Goal: Communication & Community: Share content

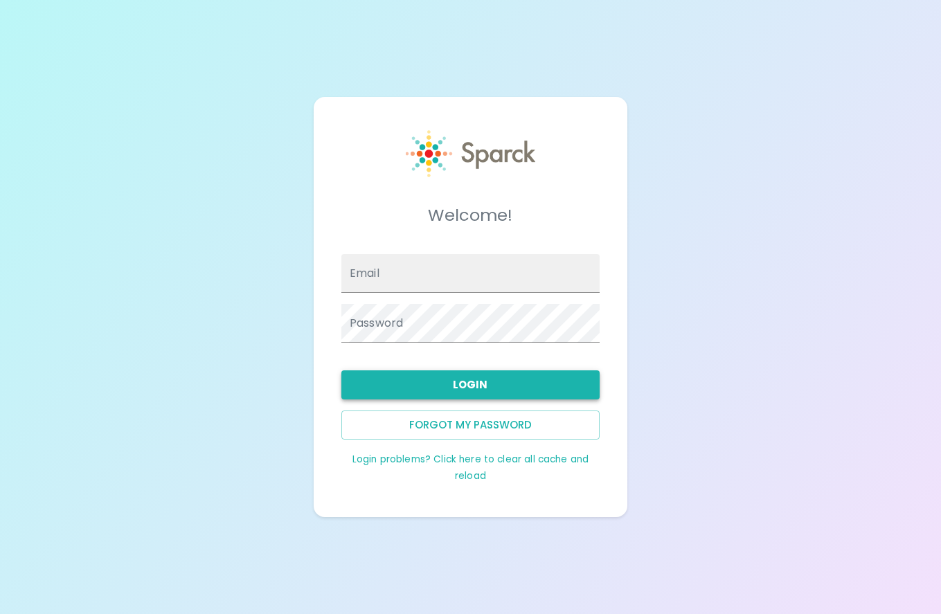
type input "[EMAIL_ADDRESS][DOMAIN_NAME]"
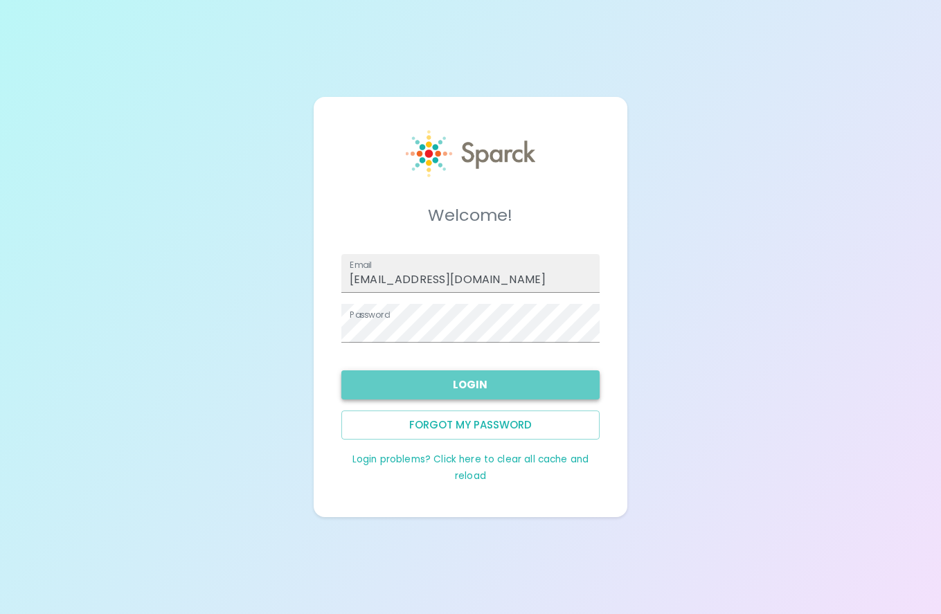
click at [516, 390] on button "Login" at bounding box center [470, 384] width 258 height 29
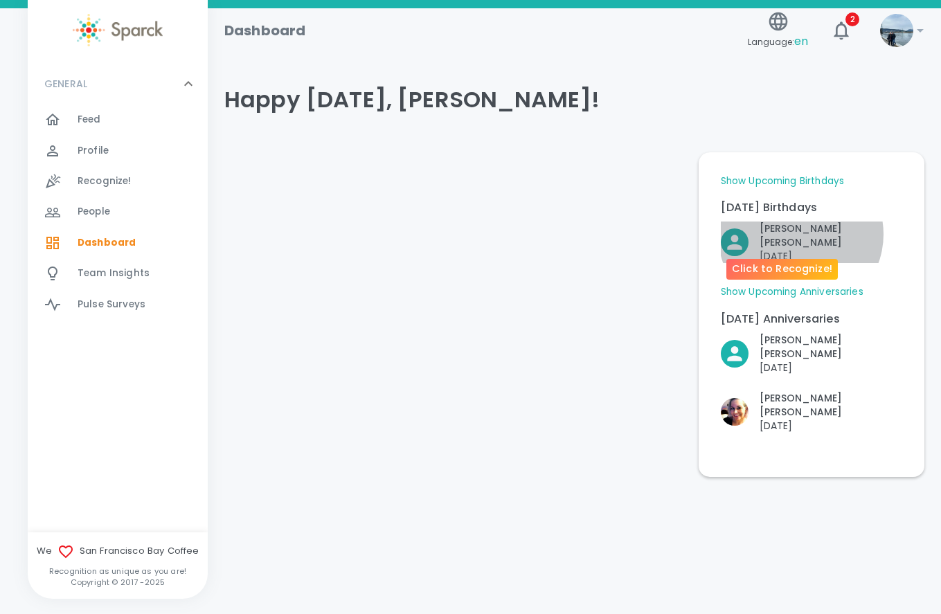
click at [801, 234] on p "[PERSON_NAME]" at bounding box center [830, 236] width 143 height 28
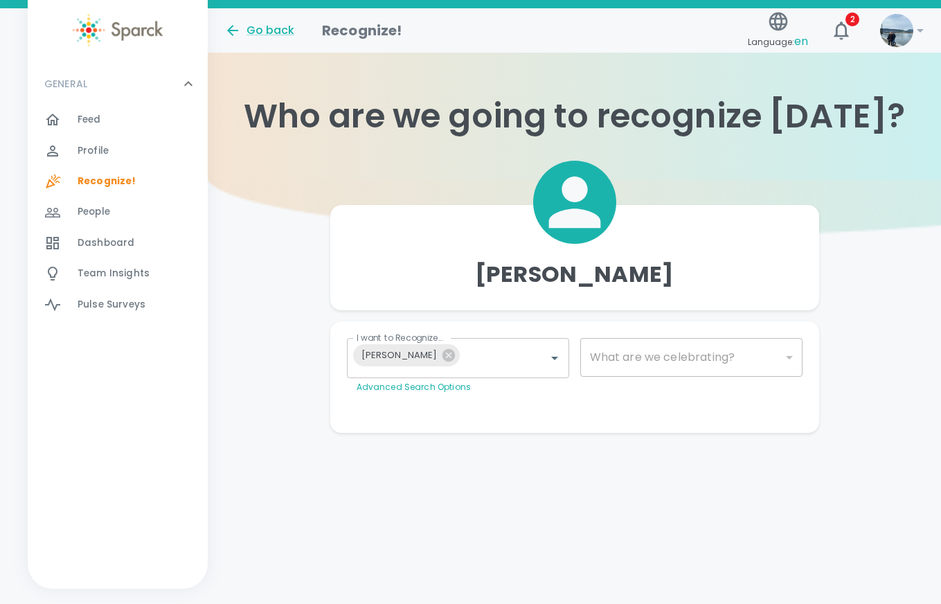
type input "2072"
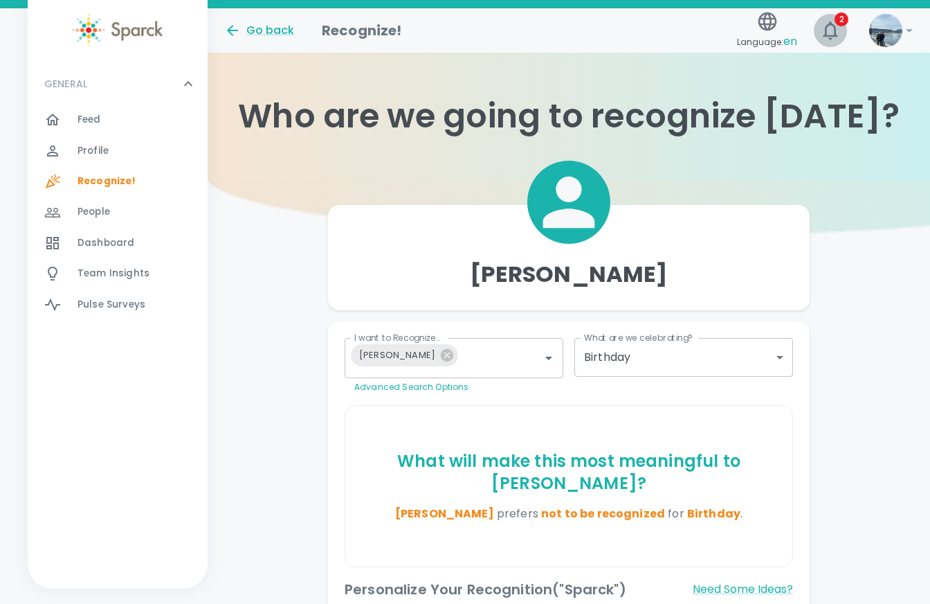
click at [834, 35] on icon "button" at bounding box center [831, 30] width 22 height 22
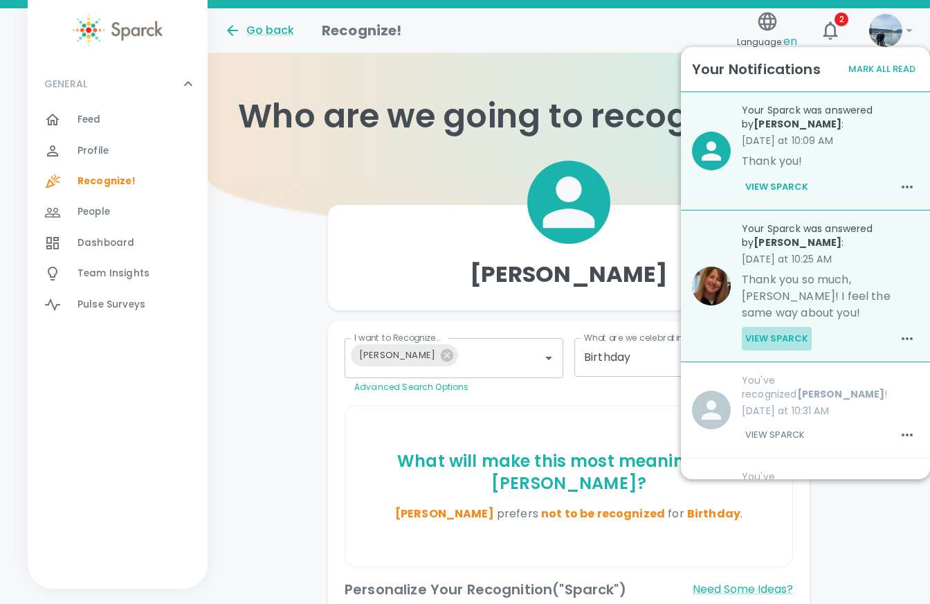
click at [793, 337] on button "View Sparck" at bounding box center [777, 339] width 70 height 24
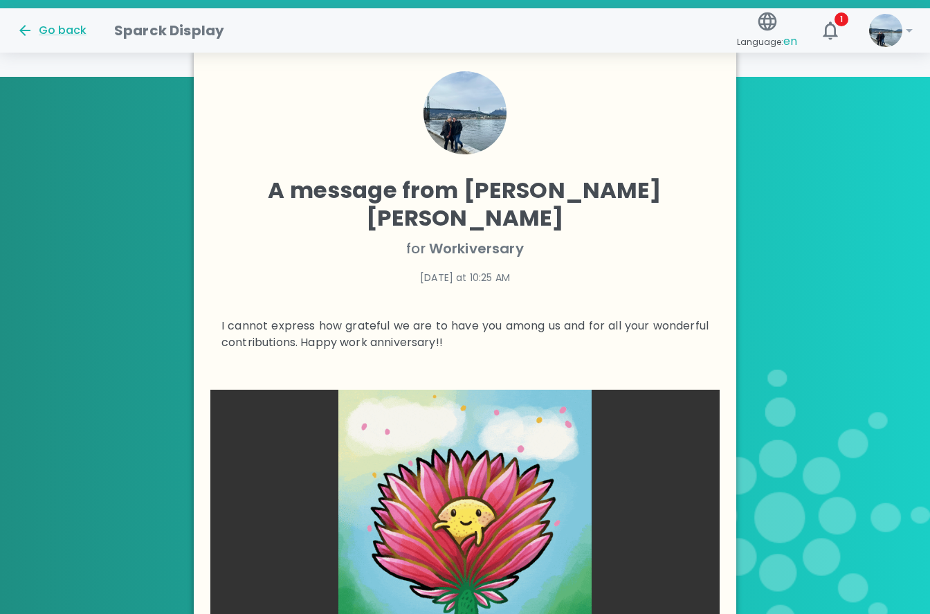
scroll to position [33, 0]
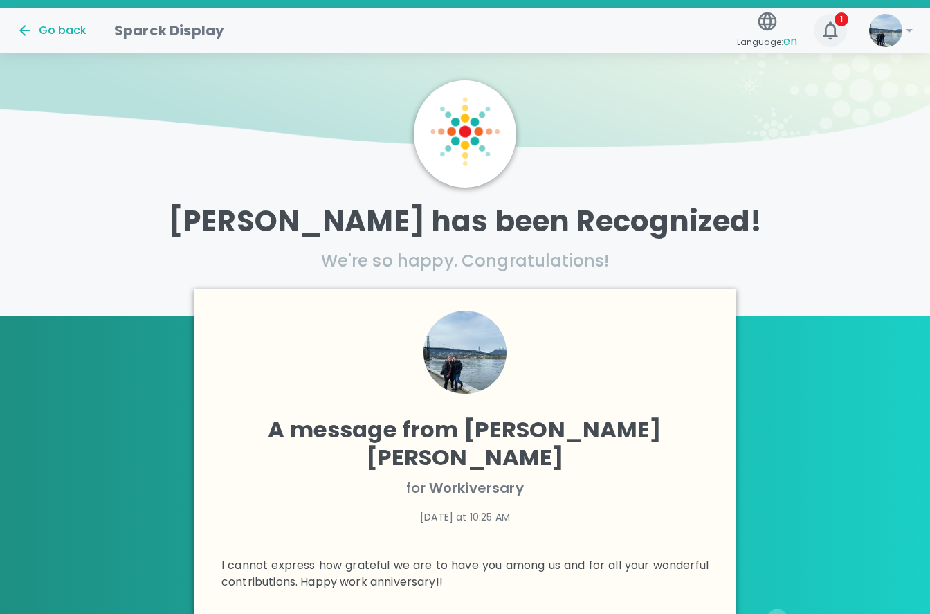
click at [822, 17] on button "1" at bounding box center [830, 30] width 33 height 33
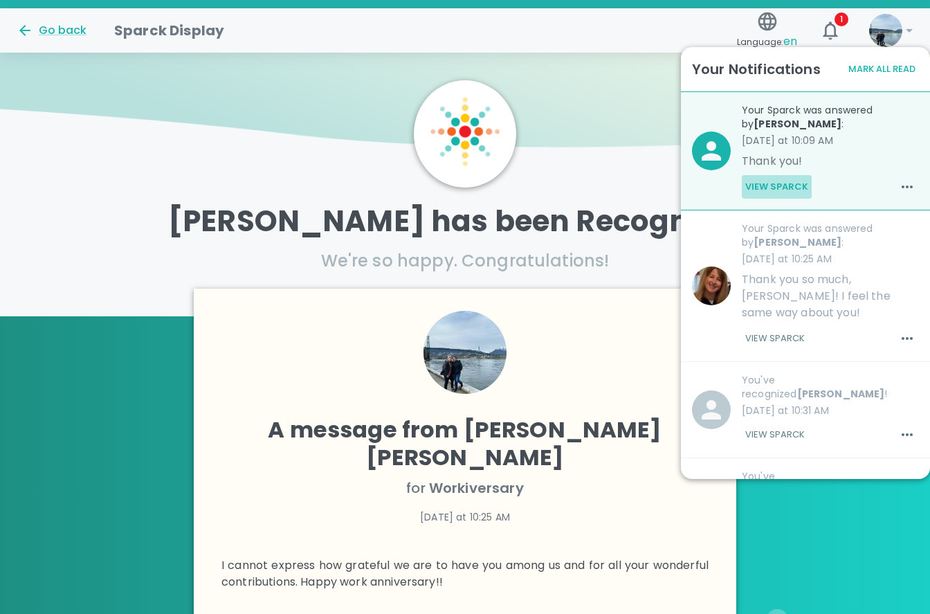
click at [809, 189] on button "View Sparck" at bounding box center [777, 187] width 70 height 24
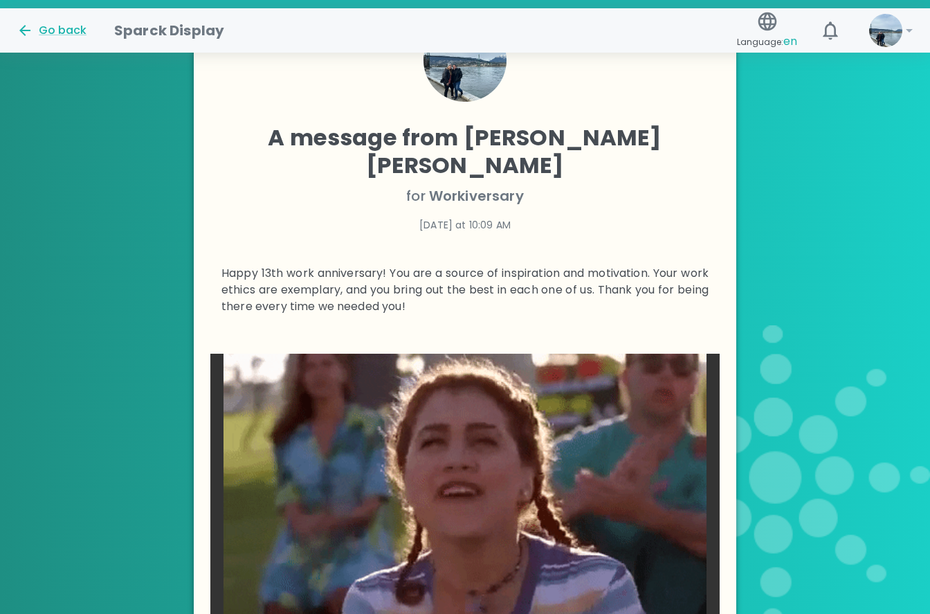
scroll to position [49, 0]
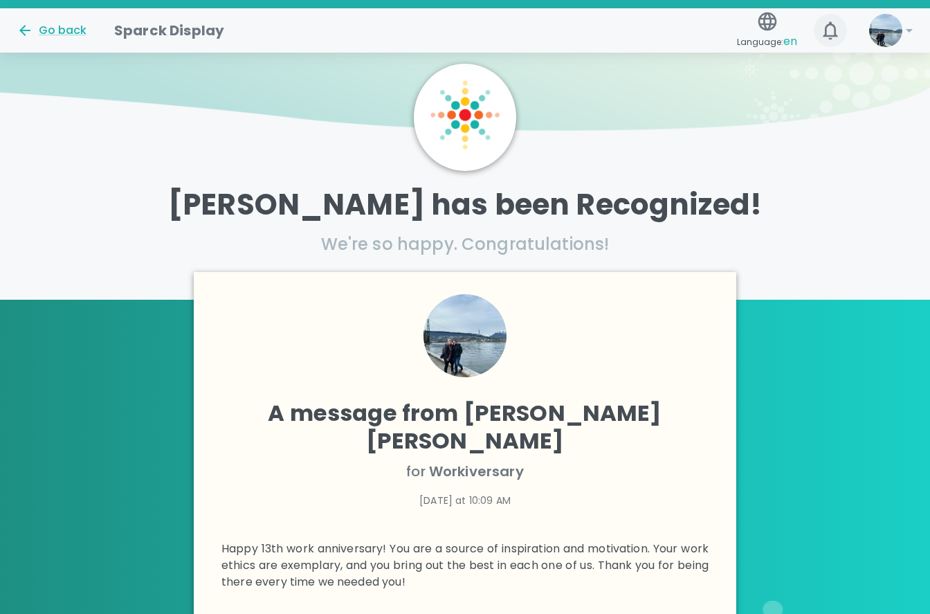
click at [838, 37] on icon "button" at bounding box center [831, 30] width 22 height 22
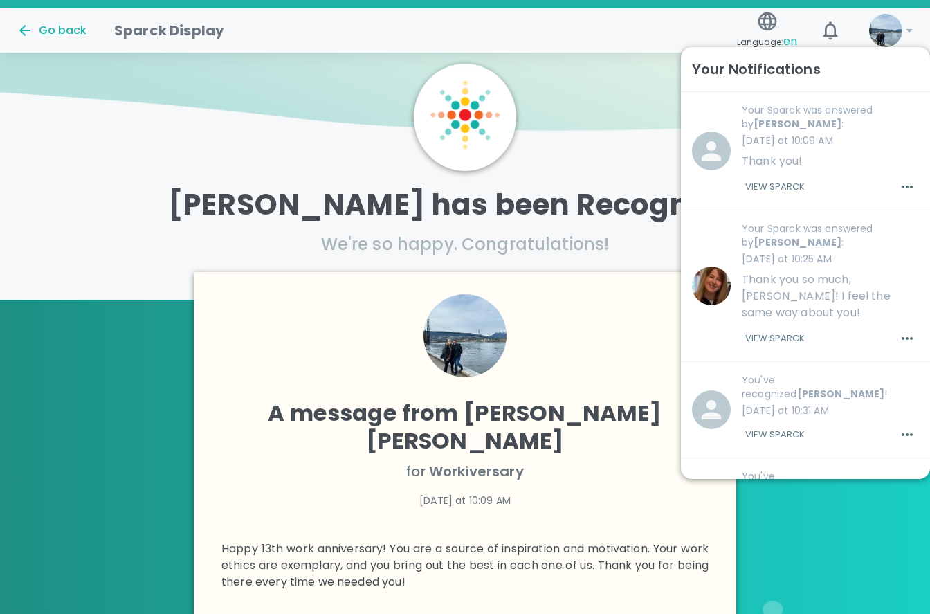
click at [93, 37] on div "Go back" at bounding box center [55, 25] width 98 height 28
click at [839, 34] on icon "button" at bounding box center [831, 30] width 22 height 22
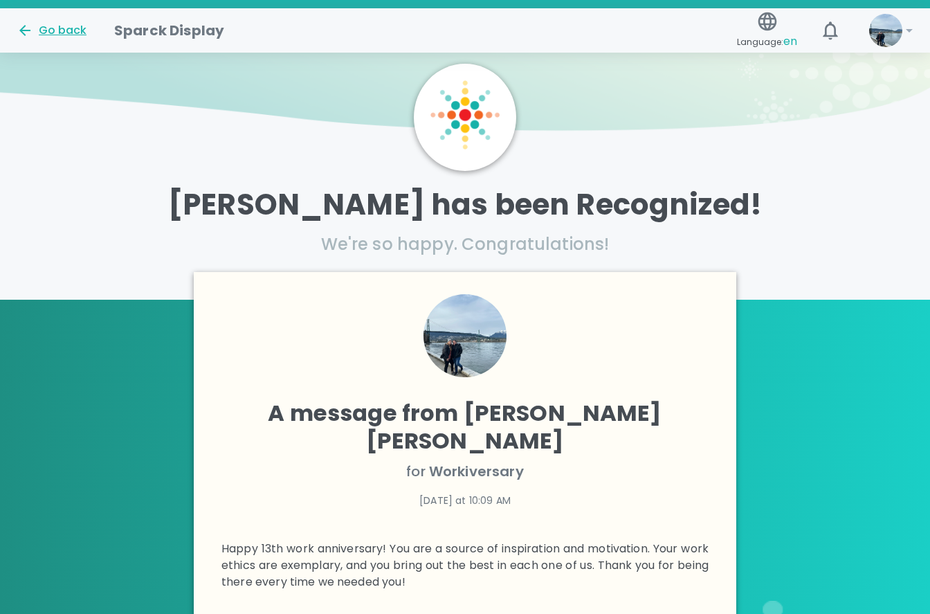
click at [31, 28] on icon at bounding box center [25, 30] width 17 height 17
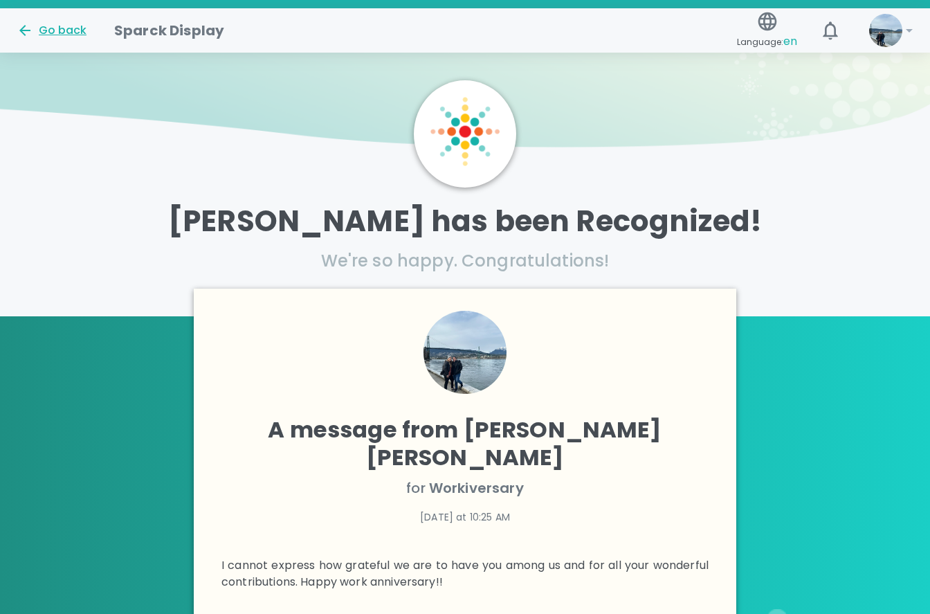
click at [31, 28] on icon at bounding box center [25, 30] width 17 height 17
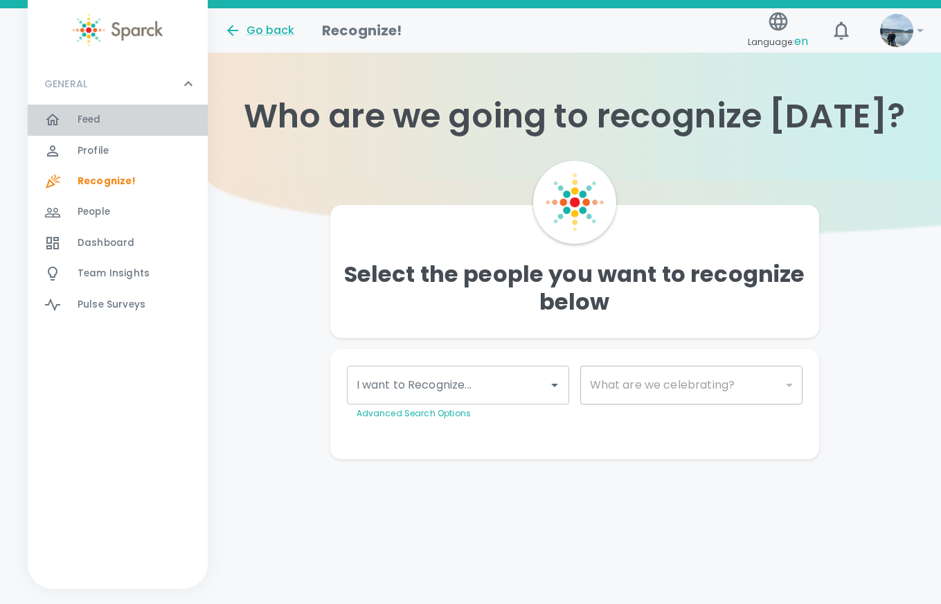
click at [96, 114] on span "Feed" at bounding box center [90, 120] width 24 height 14
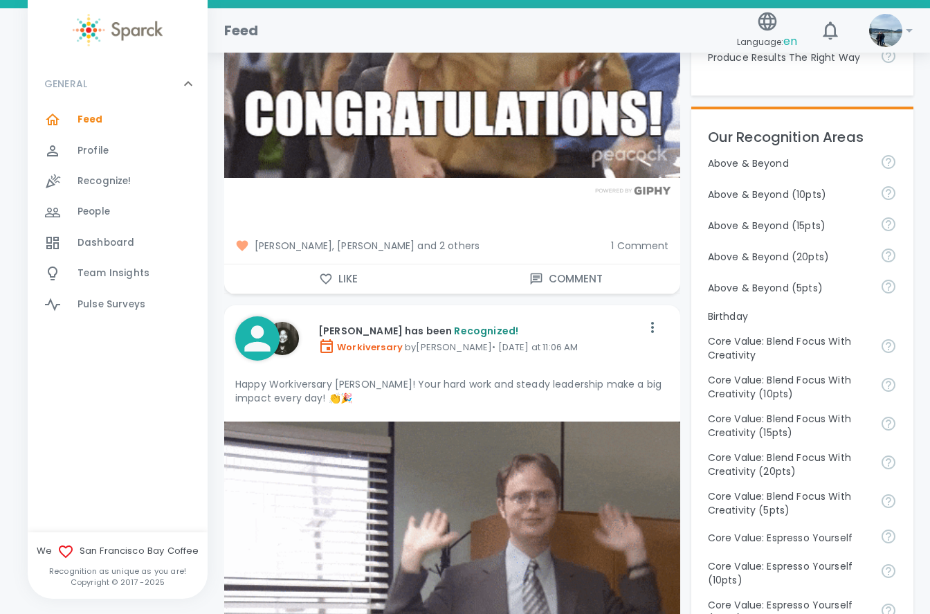
scroll to position [623, 0]
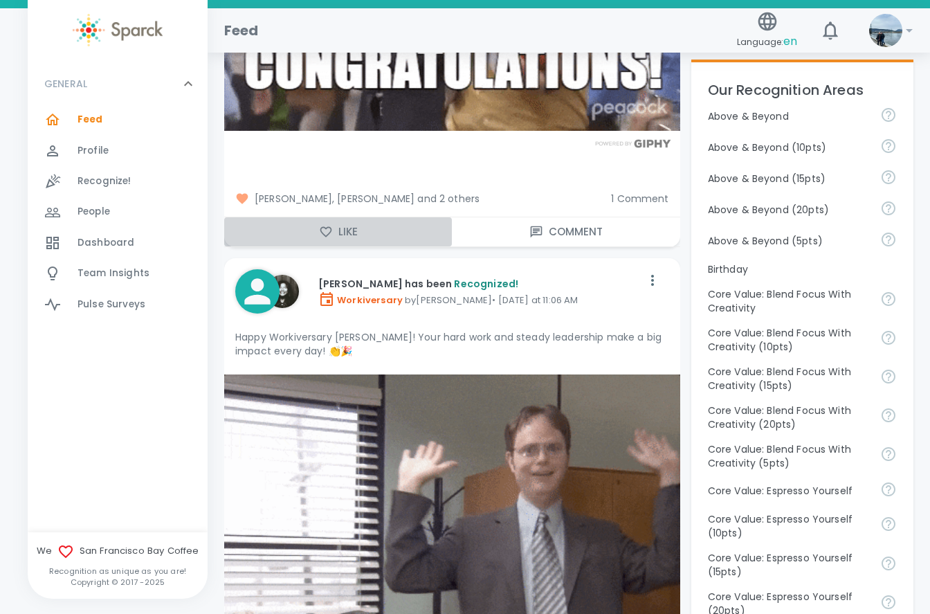
click at [305, 223] on button "Like" at bounding box center [338, 231] width 228 height 29
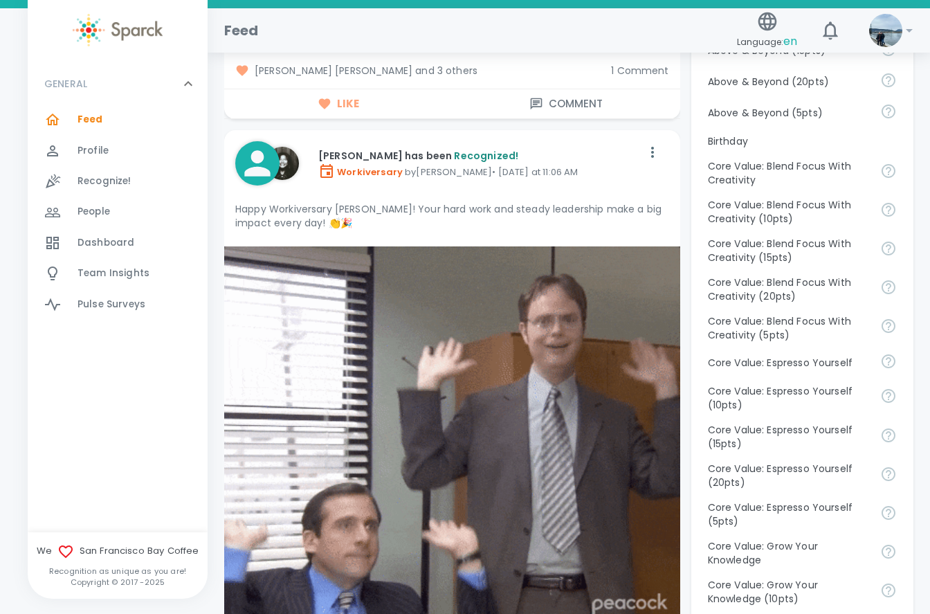
scroll to position [969, 0]
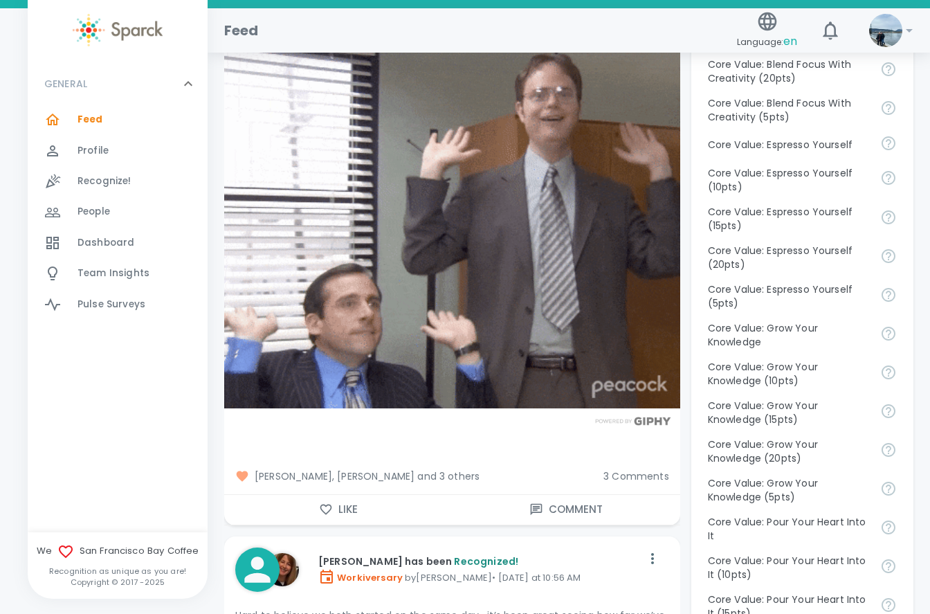
click at [334, 512] on button "Like" at bounding box center [338, 509] width 228 height 29
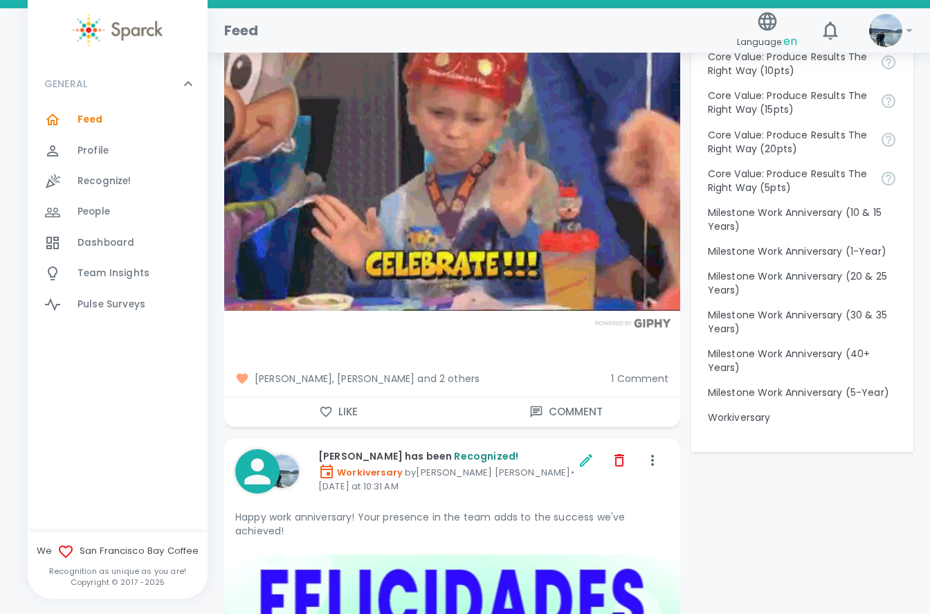
scroll to position [1800, 0]
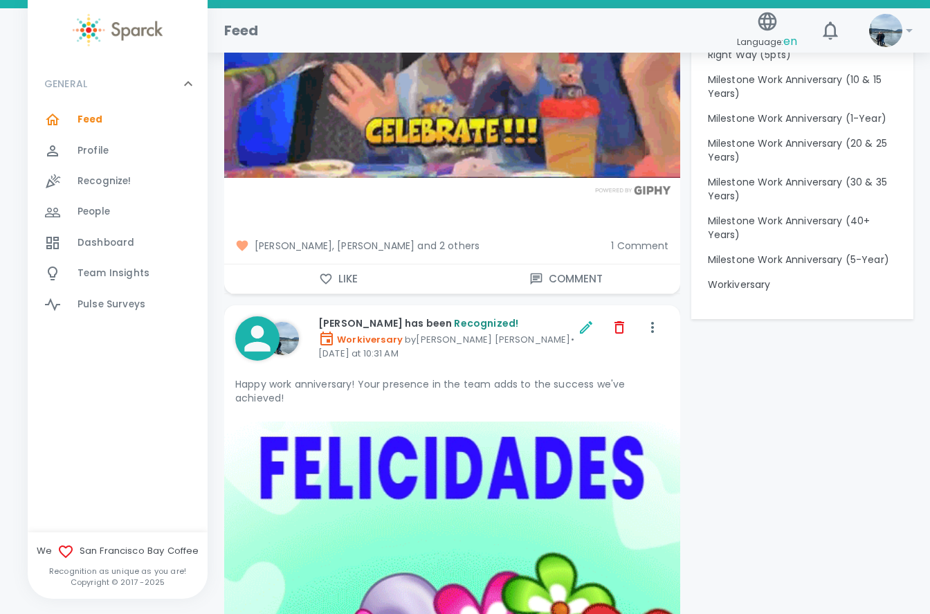
click at [308, 266] on button "Like" at bounding box center [338, 278] width 228 height 29
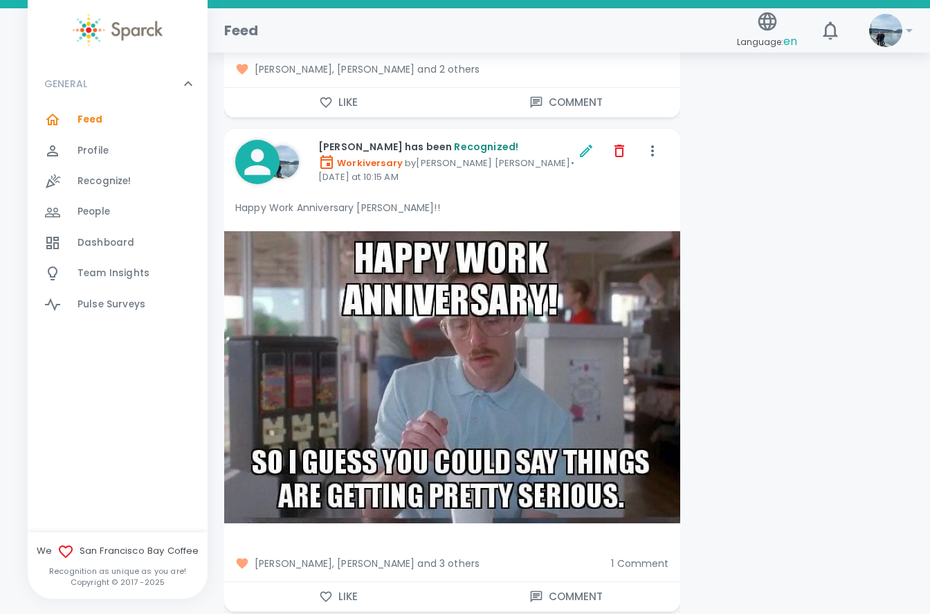
scroll to position [3461, 0]
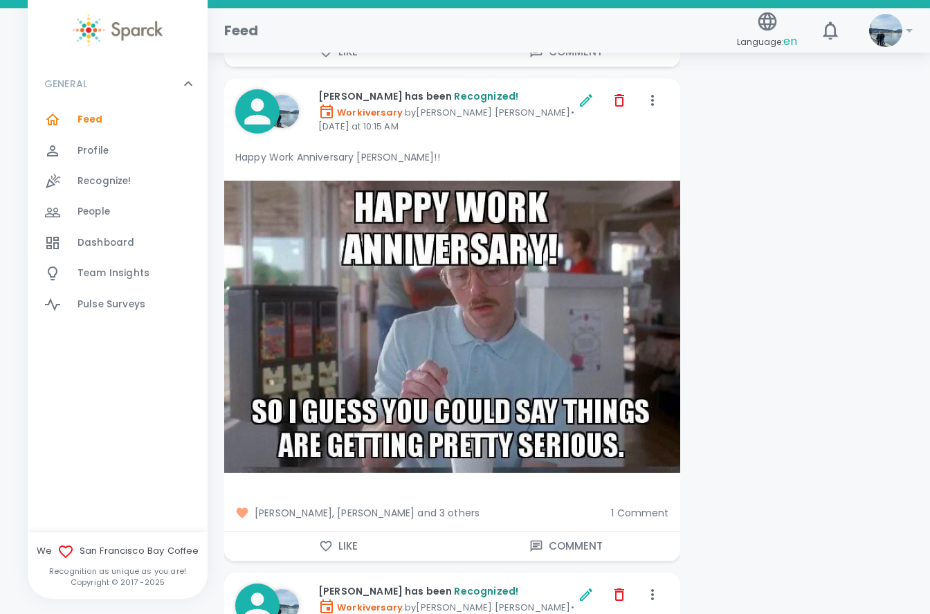
click at [631, 512] on span "1 Comment" at bounding box center [639, 513] width 57 height 14
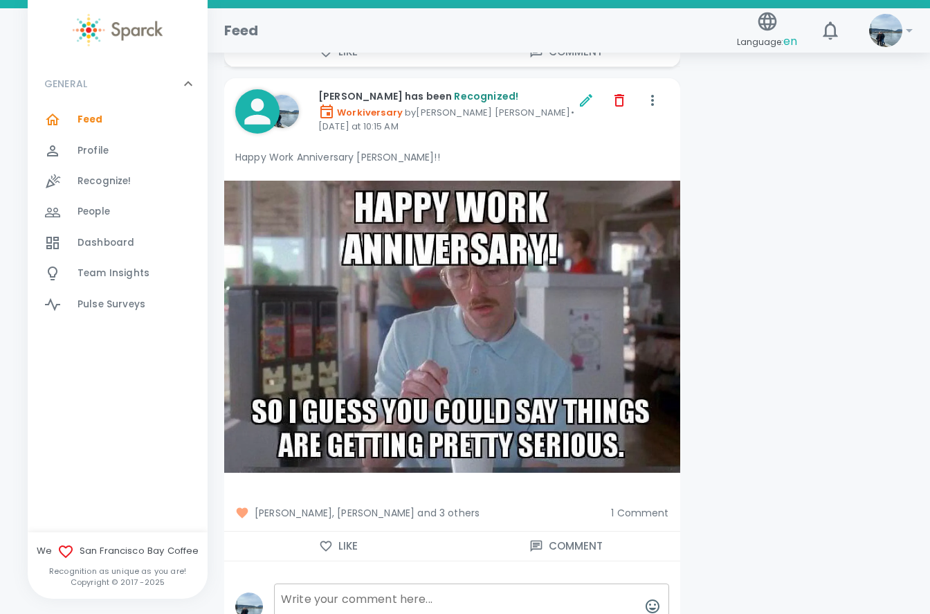
click at [370, 513] on span "[PERSON_NAME], [PERSON_NAME] and 3 others" at bounding box center [417, 513] width 365 height 14
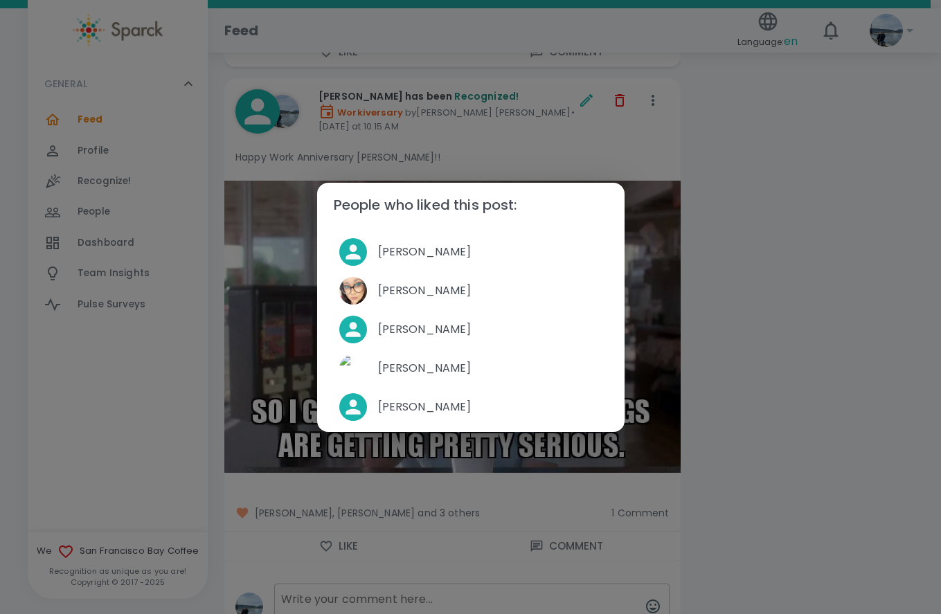
click at [749, 496] on div "People who liked this post: [PERSON_NAME] [PERSON_NAME] [PERSON_NAME] [PERSON_N…" at bounding box center [470, 307] width 941 height 614
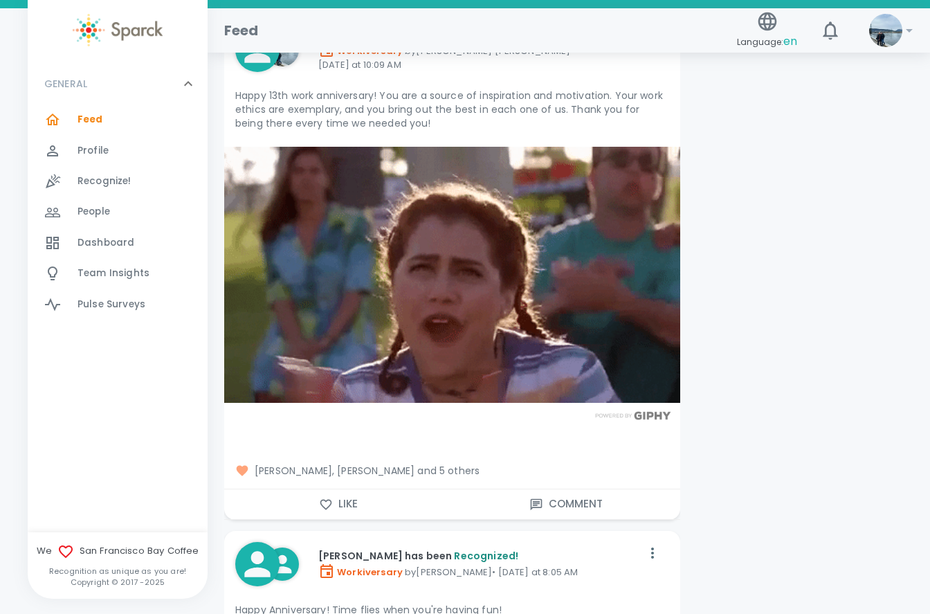
scroll to position [4430, 0]
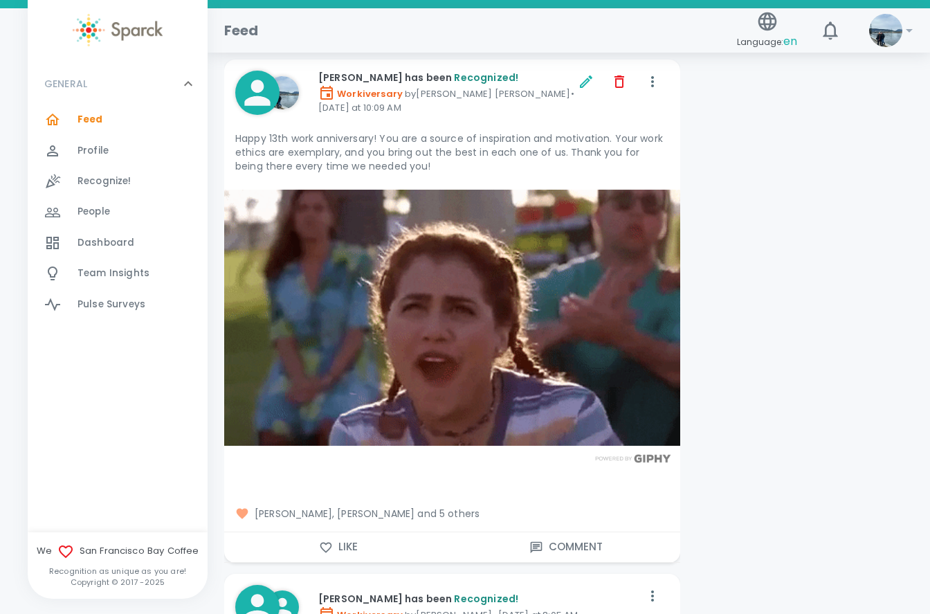
click at [386, 510] on span "[PERSON_NAME], [PERSON_NAME] and 5 others" at bounding box center [452, 514] width 434 height 14
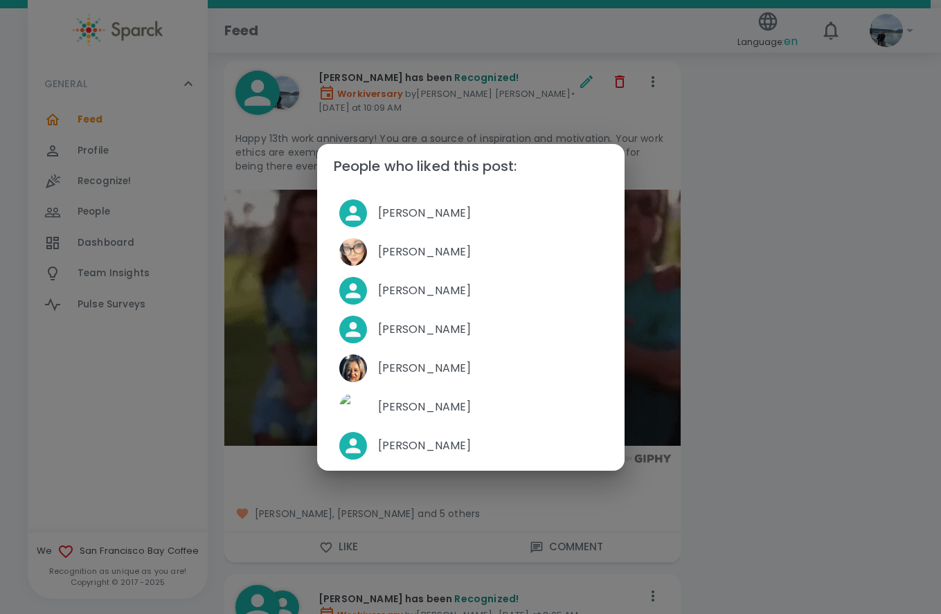
click at [797, 484] on div "People who liked this post: [PERSON_NAME] [PERSON_NAME] [PERSON_NAME] [PERSON_N…" at bounding box center [470, 307] width 941 height 614
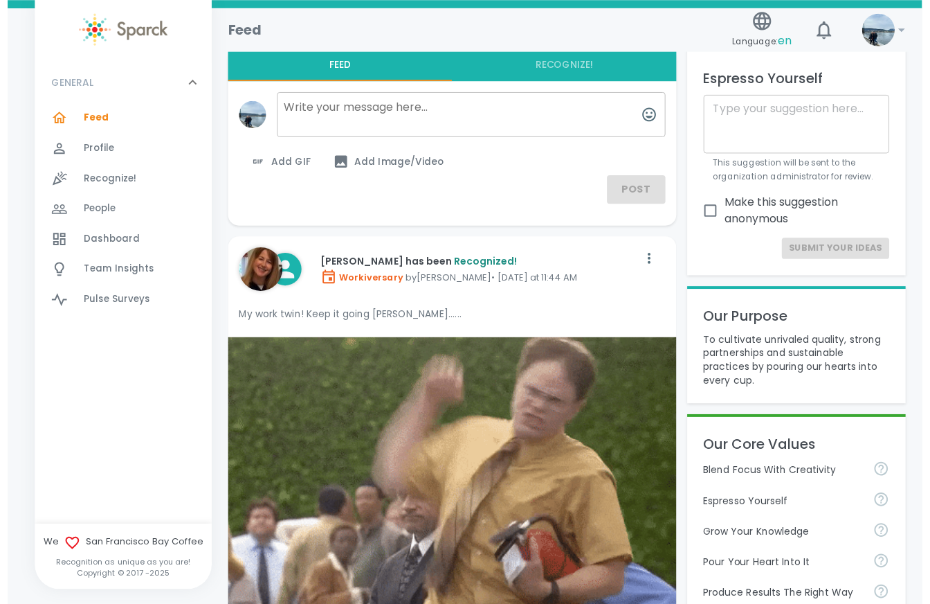
scroll to position [0, 0]
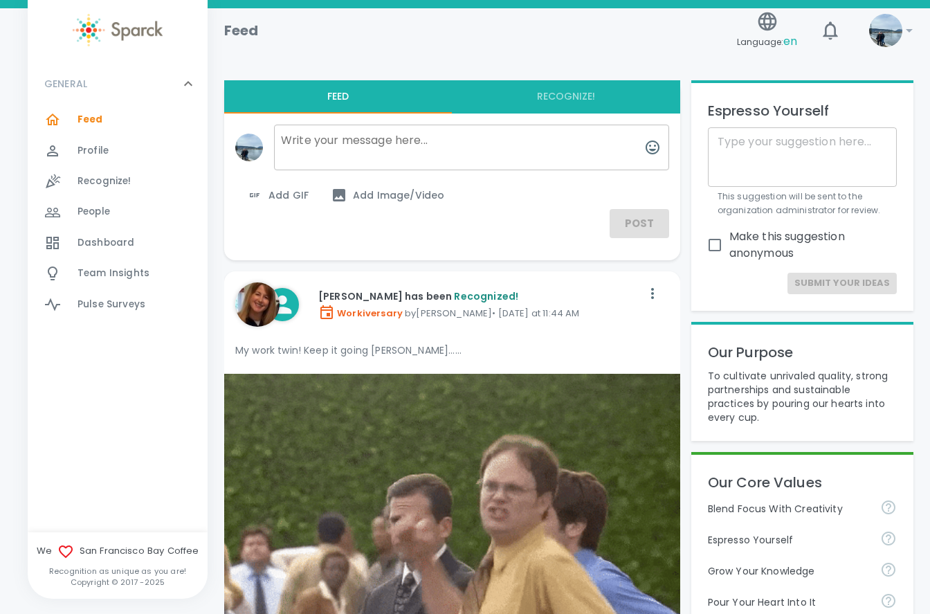
click at [98, 249] on span "Dashboard" at bounding box center [106, 243] width 57 height 14
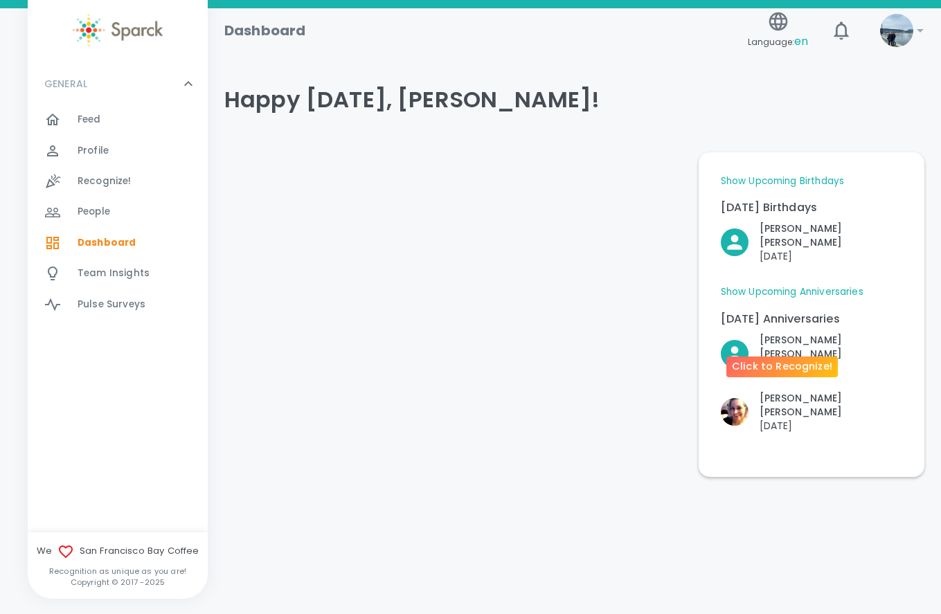
click at [771, 361] on p "[DATE]" at bounding box center [830, 368] width 143 height 14
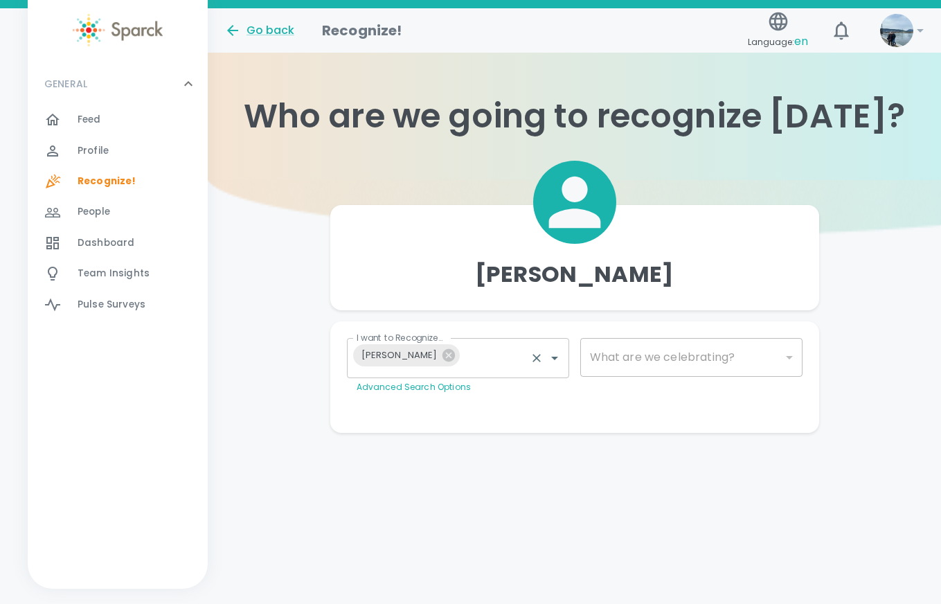
type input "2073"
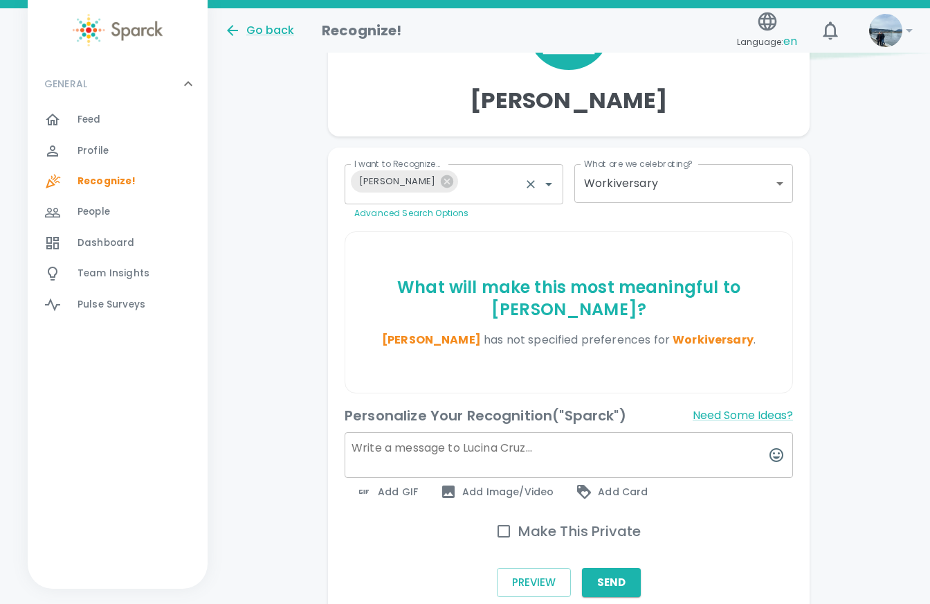
scroll to position [208, 0]
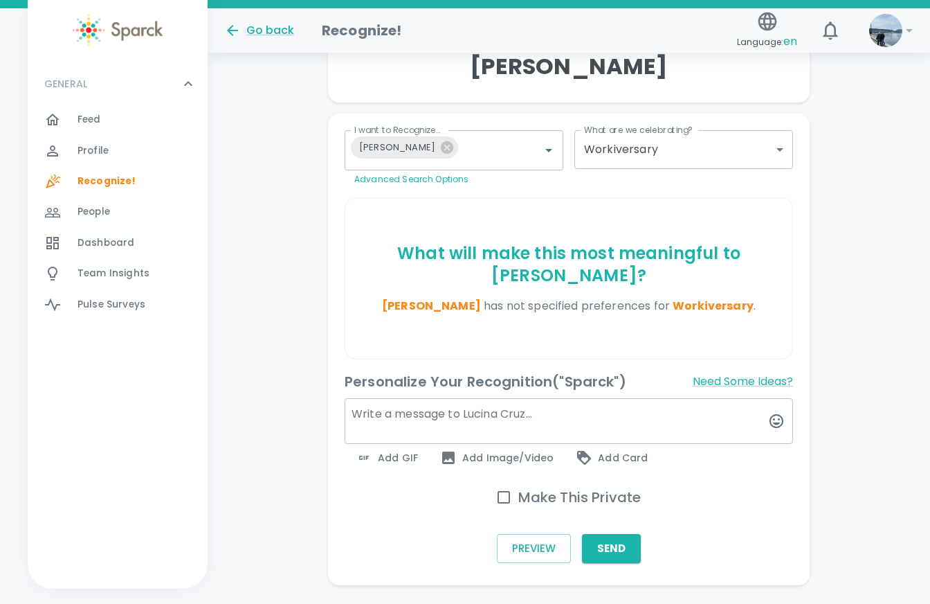
click at [410, 424] on textarea at bounding box center [569, 421] width 449 height 46
click at [489, 418] on textarea at bounding box center [569, 421] width 449 height 46
paste textarea "Happy 10-year anniversary! This company would not be the same without you."
type textarea "Happy 10-year anniversary! This company would not be the same without you."
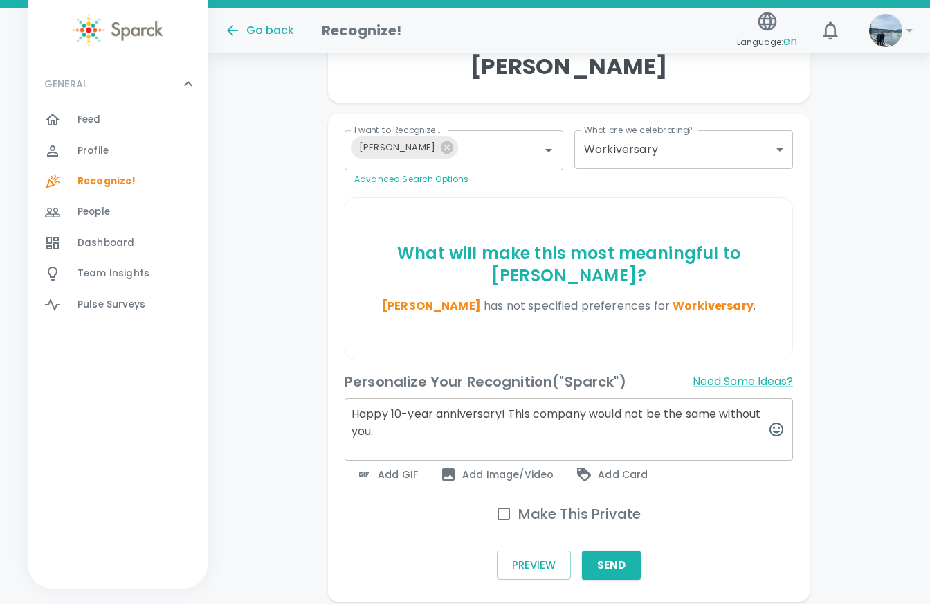
click at [408, 473] on span "Add GIF" at bounding box center [387, 474] width 62 height 17
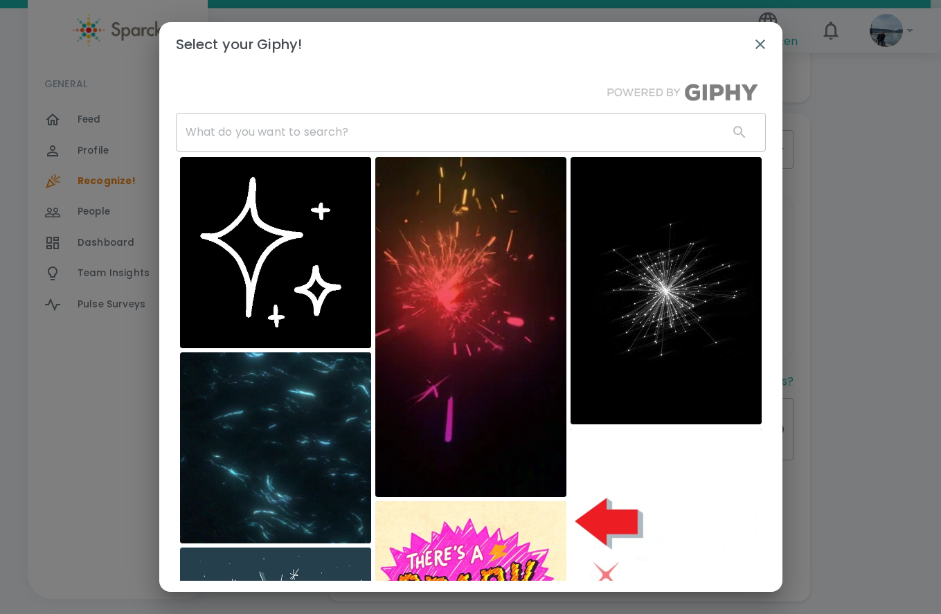
click at [417, 125] on input "text" at bounding box center [446, 132] width 541 height 39
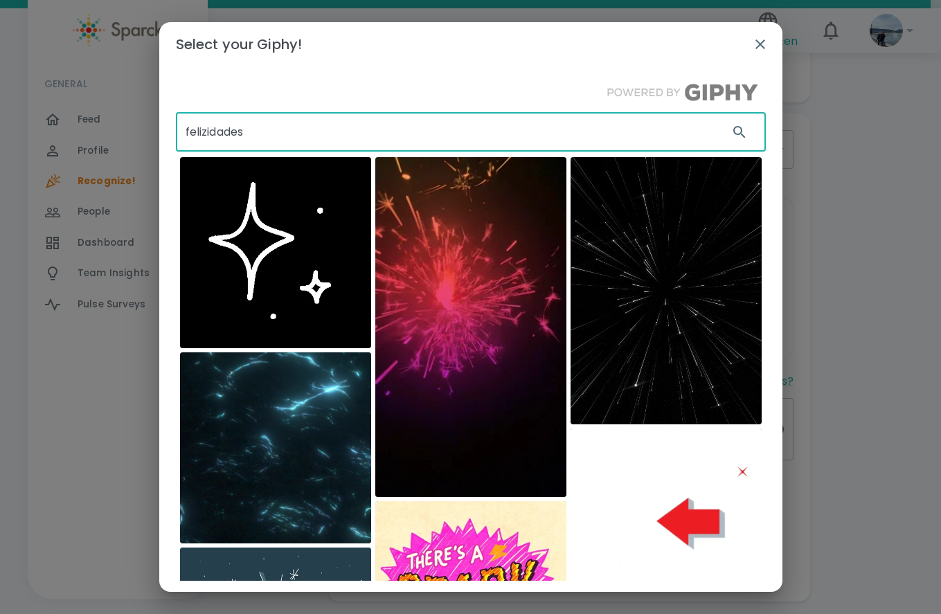
type input "felizidades"
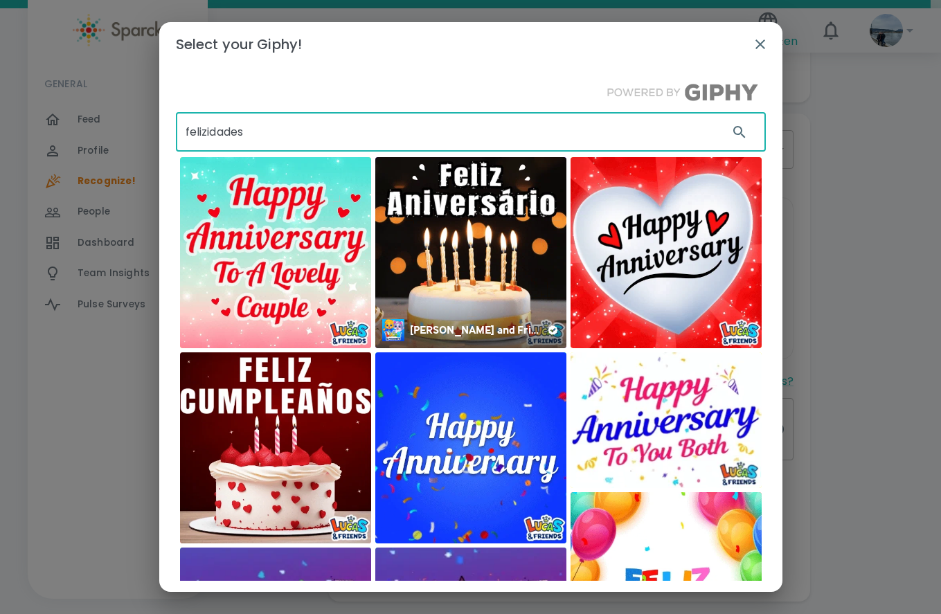
click at [463, 287] on img at bounding box center [470, 252] width 191 height 191
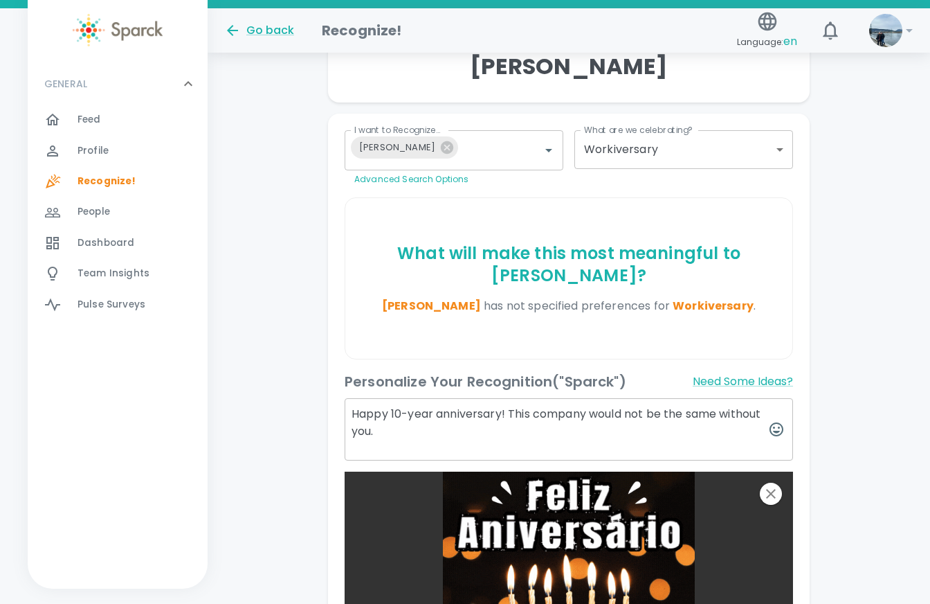
drag, startPoint x: 433, startPoint y: 412, endPoint x: 389, endPoint y: 417, distance: 44.0
click at [389, 417] on textarea "Happy 10-year anniversary! This company would not be the same without you." at bounding box center [569, 429] width 449 height 62
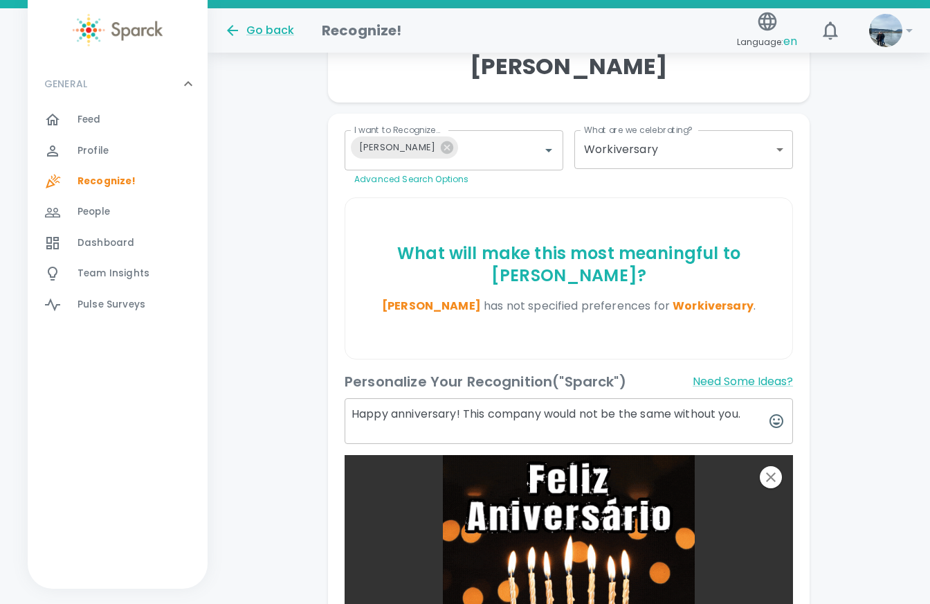
click at [487, 410] on textarea "Happy anniversary! This company would not be the same without you." at bounding box center [569, 421] width 449 height 46
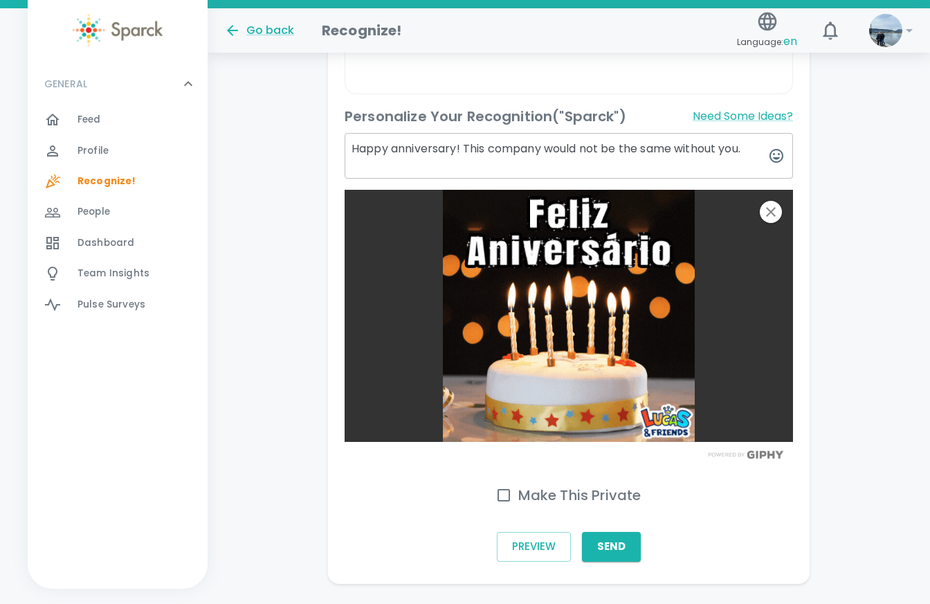
scroll to position [485, 0]
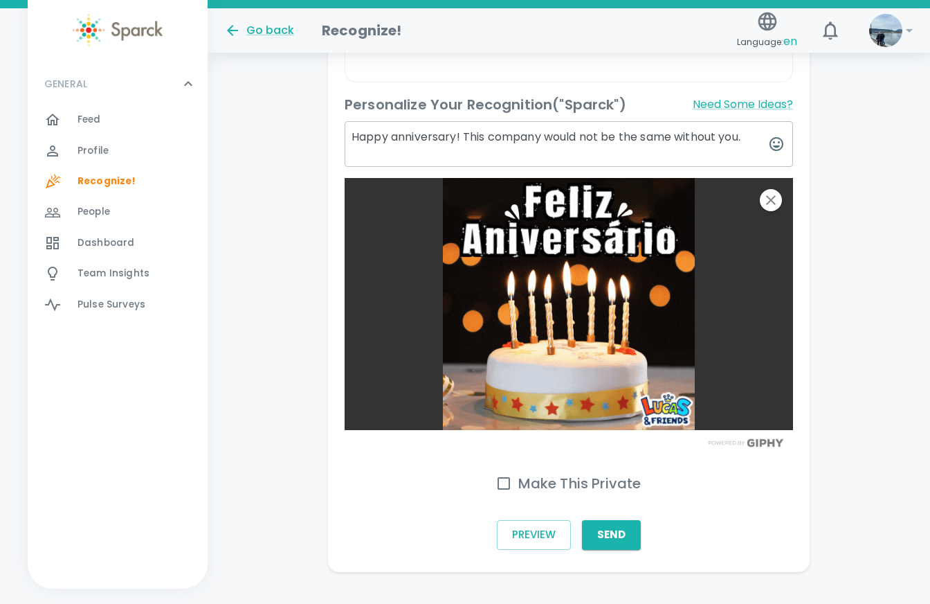
type textarea "Happy anniversary! This company would not be the same without you."
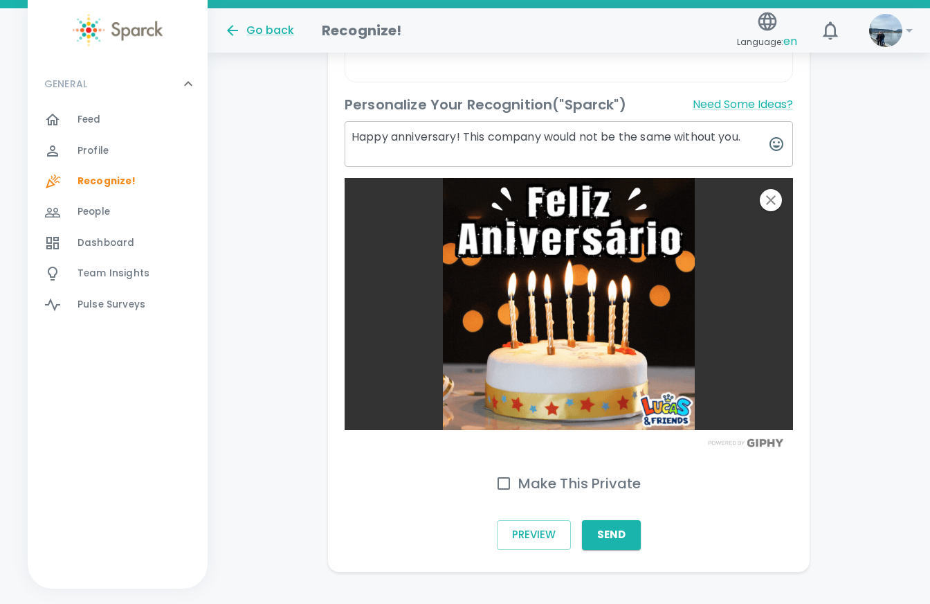
click at [509, 496] on input "Make This Private" at bounding box center [503, 483] width 29 height 29
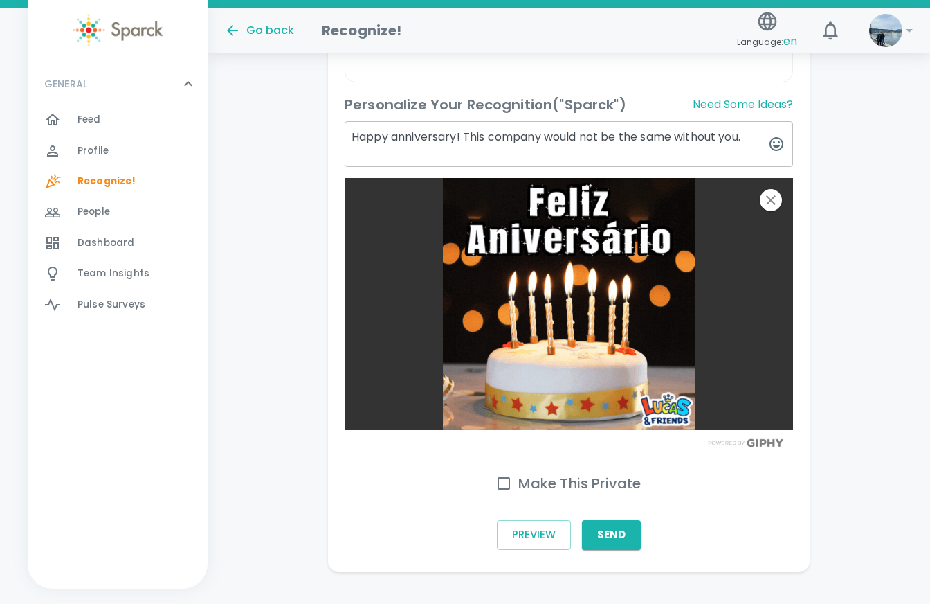
checkbox input "true"
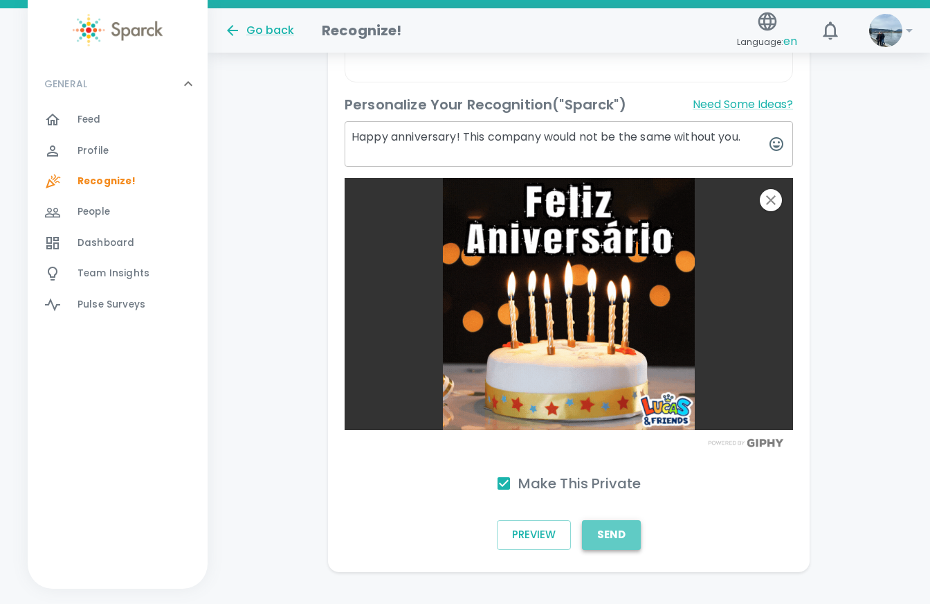
click at [624, 530] on button "Send" at bounding box center [611, 534] width 59 height 29
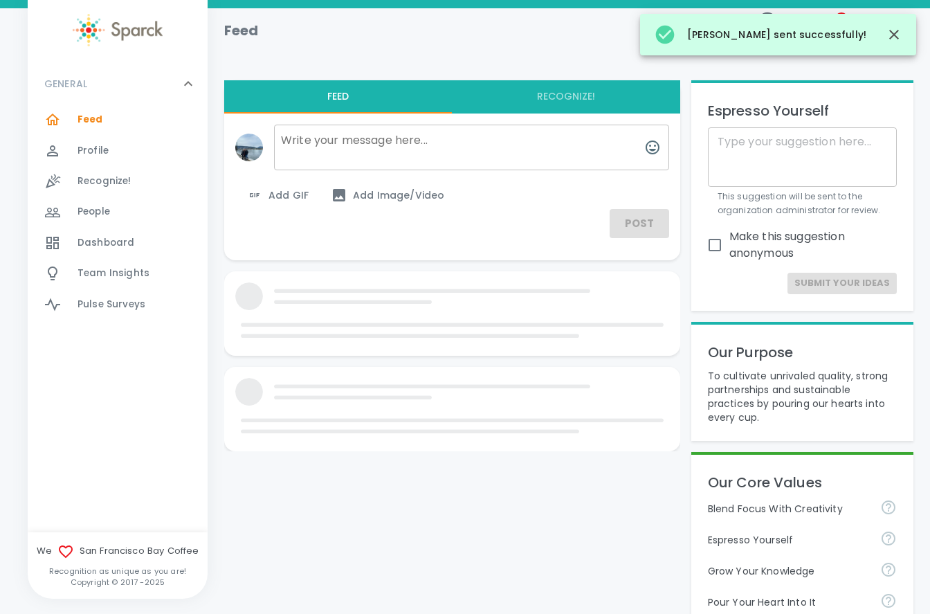
click at [112, 240] on span "Dashboard" at bounding box center [106, 243] width 57 height 14
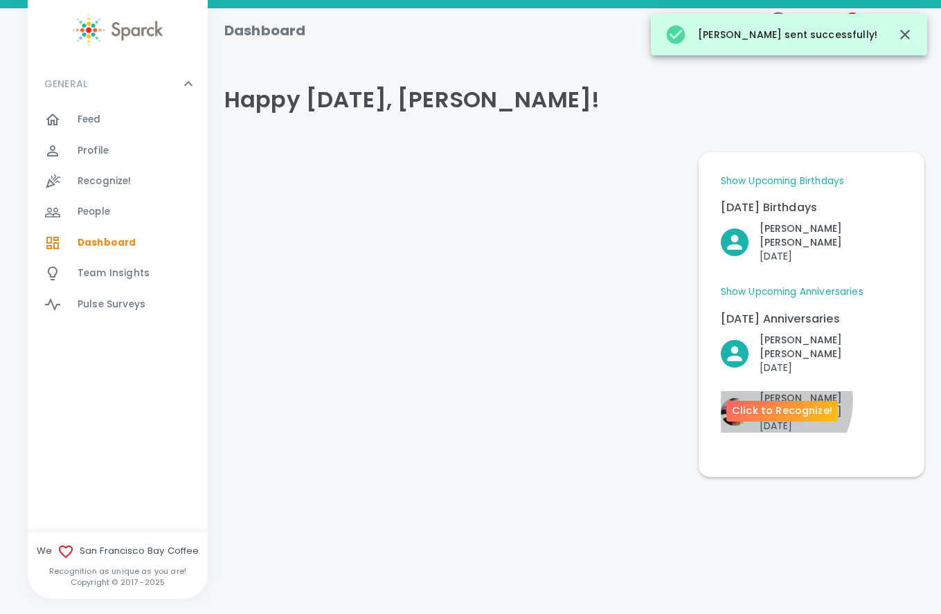
click at [767, 391] on p "[PERSON_NAME]" at bounding box center [830, 405] width 143 height 28
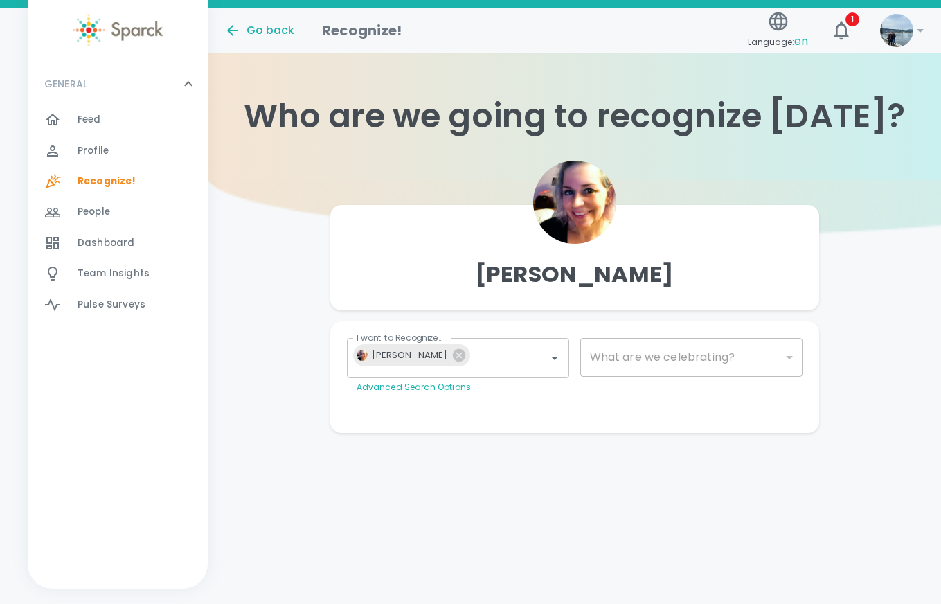
type input "2073"
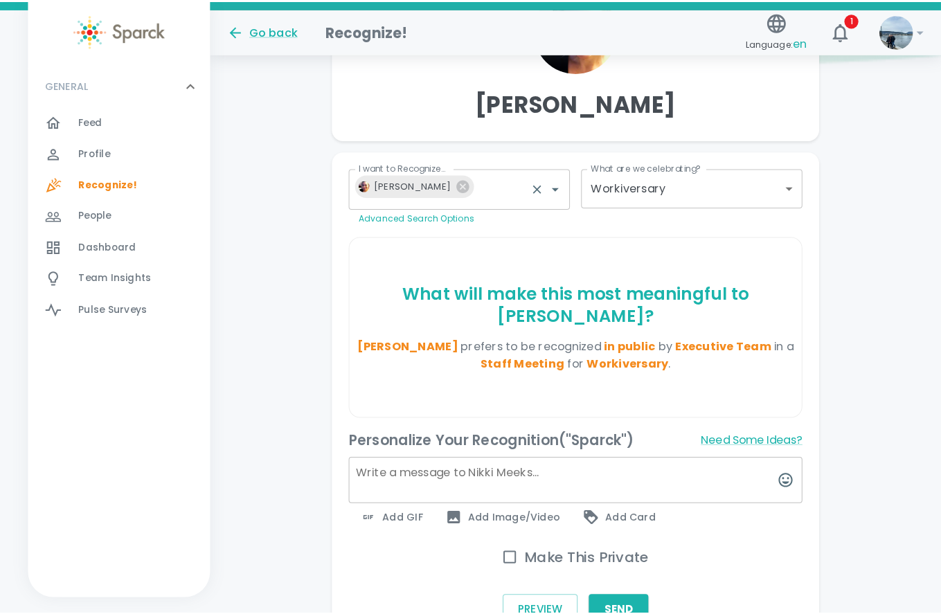
scroll to position [208, 0]
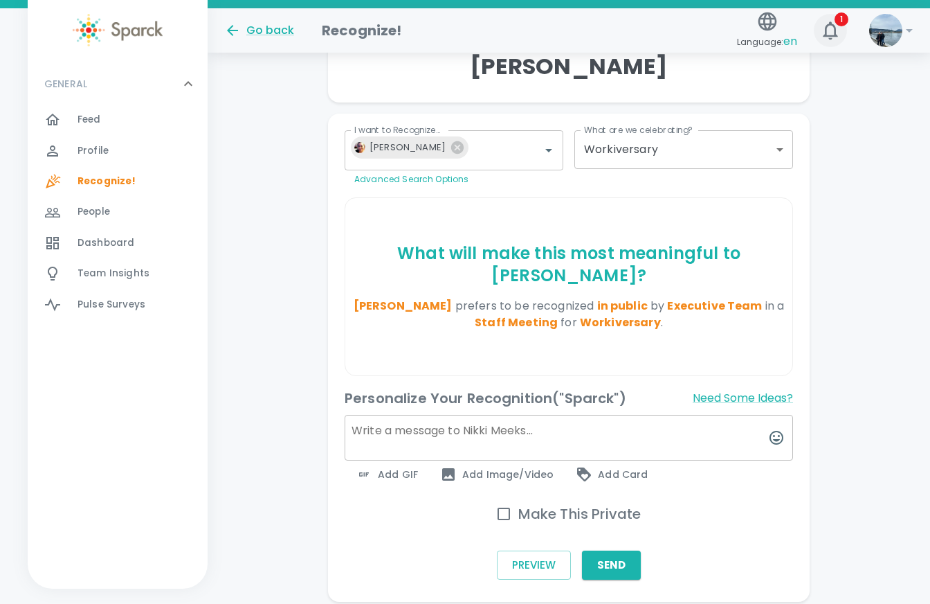
click at [837, 21] on span "1" at bounding box center [842, 19] width 14 height 14
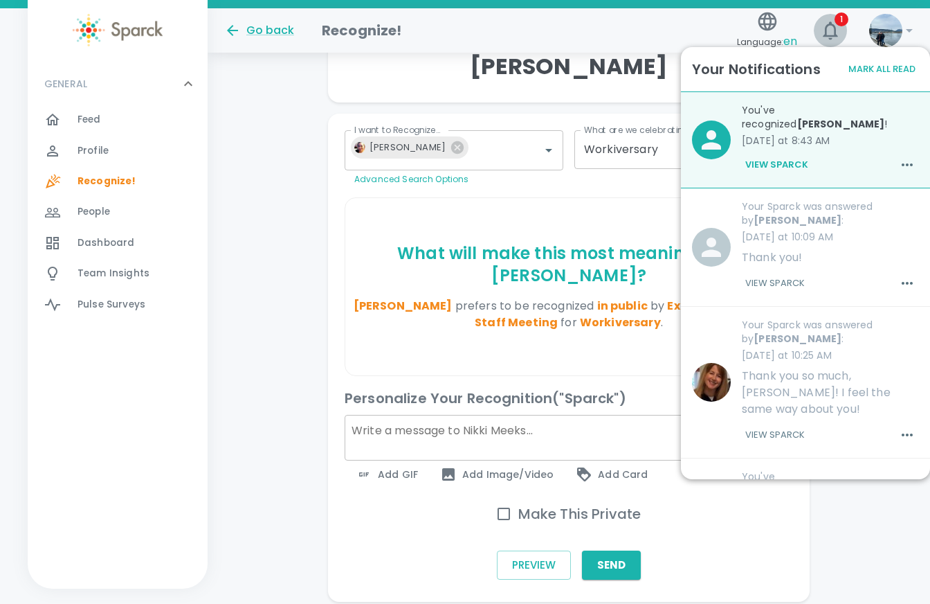
click at [837, 21] on span "1" at bounding box center [842, 19] width 14 height 14
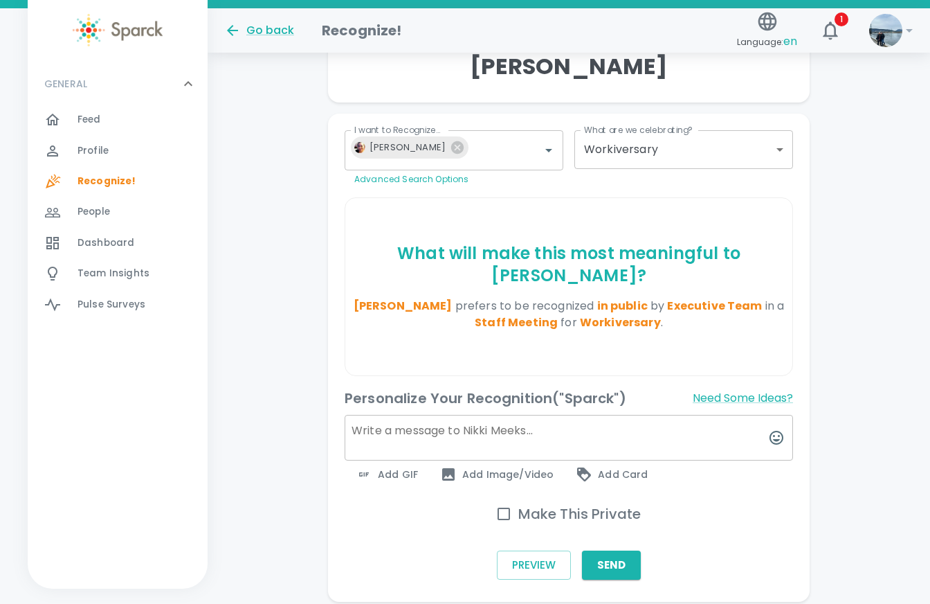
click at [866, 116] on div "[PERSON_NAME] I want to Recognize... [PERSON_NAME] I want to Recognize... Advan…" at bounding box center [569, 286] width 723 height 629
click at [737, 394] on button "Need Some Ideas?" at bounding box center [743, 398] width 100 height 22
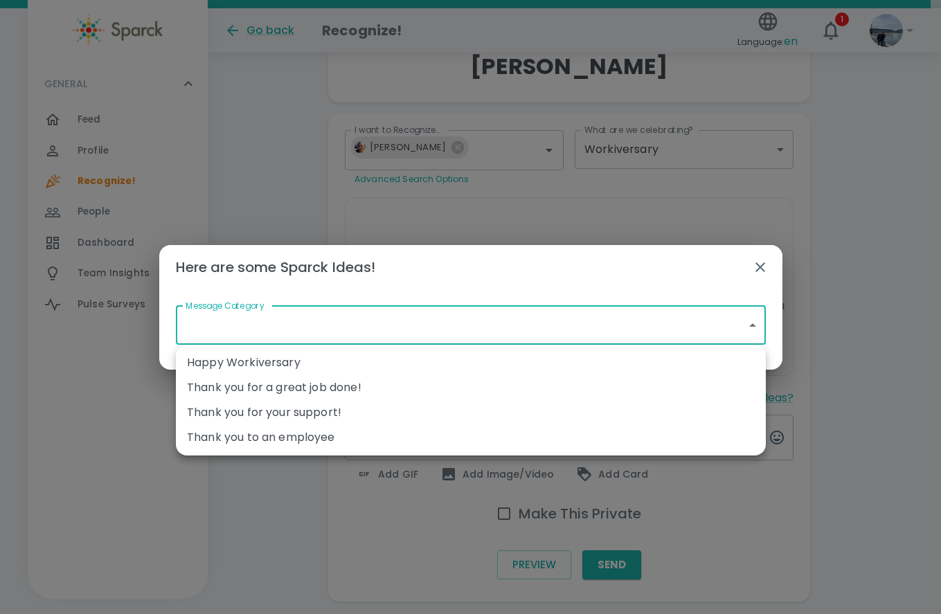
click at [694, 338] on body "Skip Navigation Go back Recognize! Language: en 1 ! GENERAL 0 Feed 0 Profile 0 …" at bounding box center [470, 224] width 941 height 865
click at [458, 363] on li "Happy Workiversary" at bounding box center [471, 362] width 590 height 25
type input "Happy Workiversary"
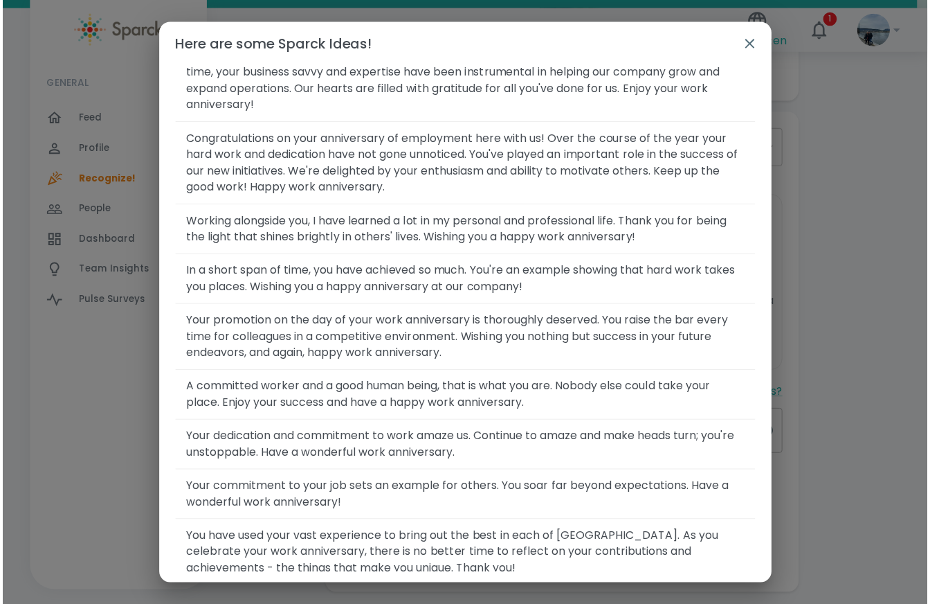
scroll to position [1398, 0]
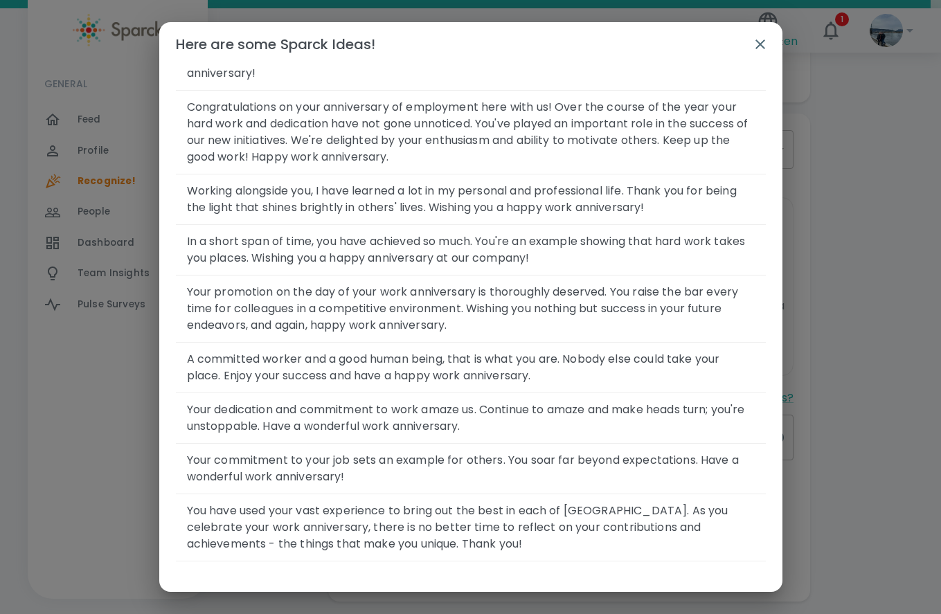
click at [880, 119] on div "Here are some Sparck Ideas! Message Category Happy Workiversary Happy Workivers…" at bounding box center [470, 307] width 941 height 614
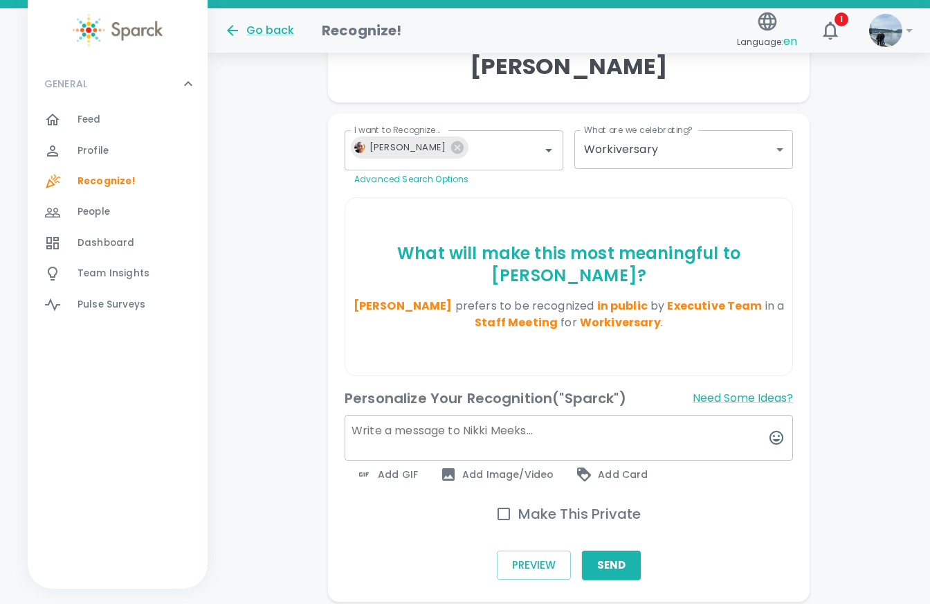
click at [543, 450] on textarea at bounding box center [569, 438] width 449 height 46
paste textarea "Happy workday to you! Happy workday to you! Happy workday dear…Happy workday to…"
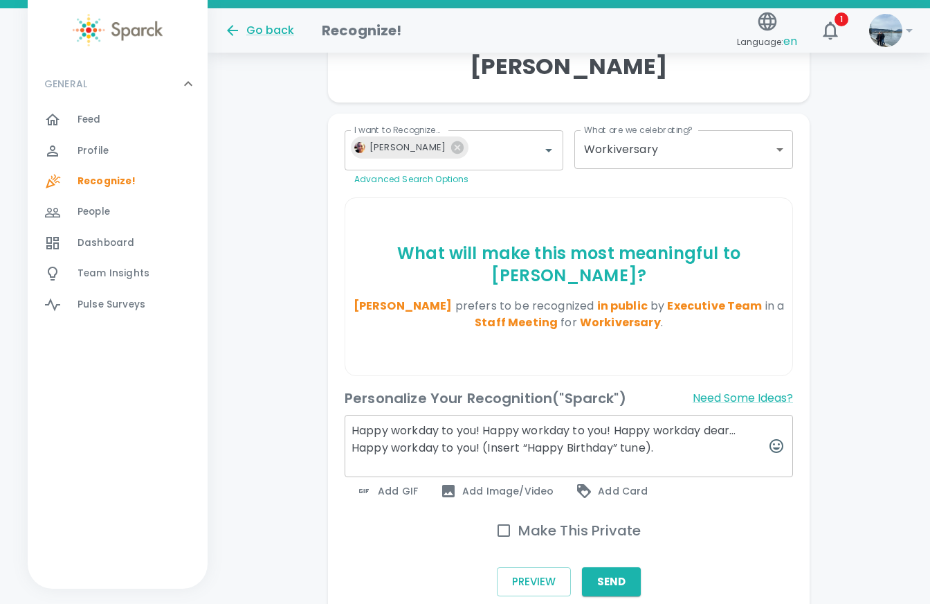
drag, startPoint x: 747, startPoint y: 432, endPoint x: 734, endPoint y: 433, distance: 13.2
click at [734, 433] on textarea "Happy workday to you! Happy workday to you! Happy workday dear…Happy workday to…" at bounding box center [569, 446] width 449 height 62
click at [746, 446] on textarea "Happy workday to you! Happy workday to you! Happy workday dear Nikkkiiiiiiiiiii…" at bounding box center [569, 446] width 449 height 62
paste textarea "Happy one year! Thanks for all that you do."
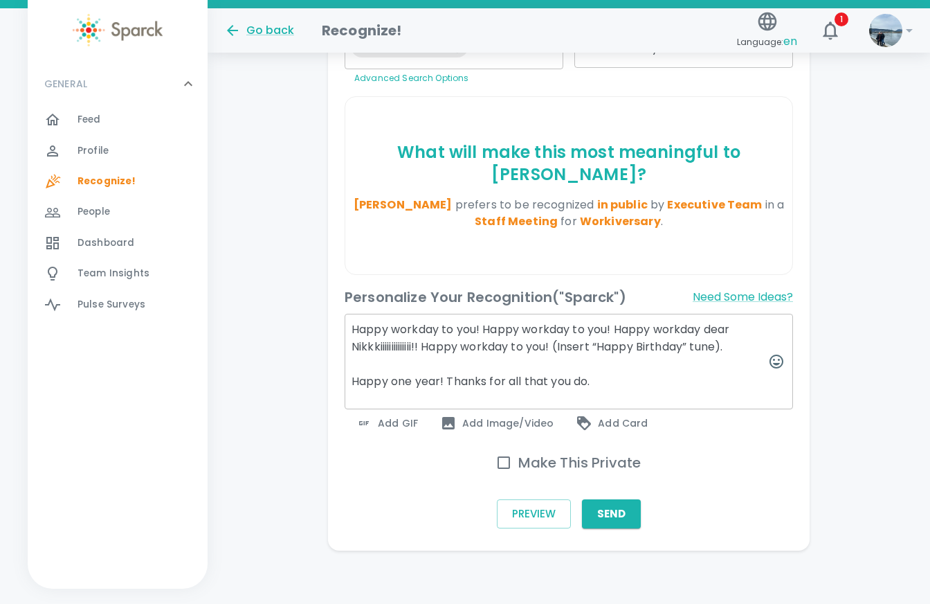
scroll to position [311, 0]
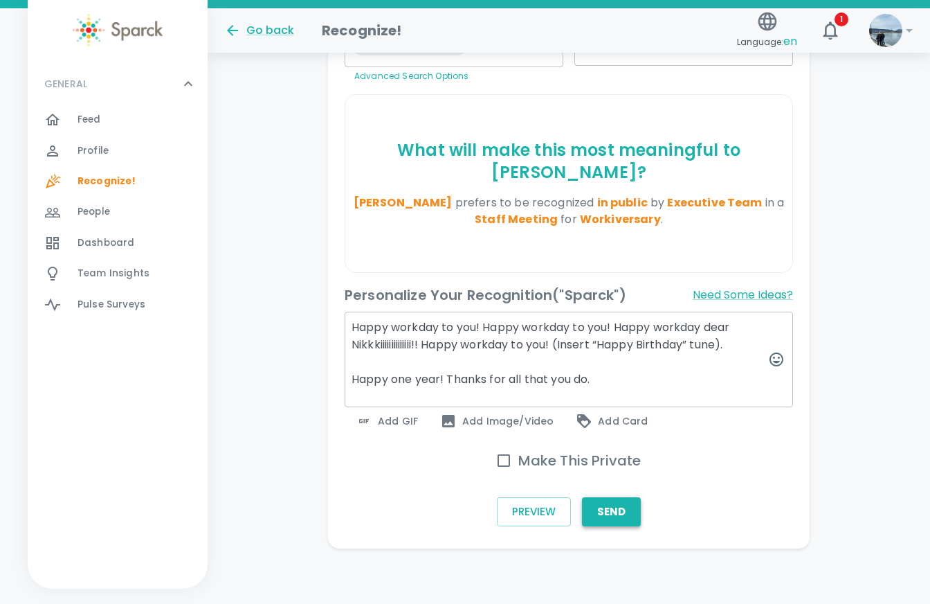
type textarea "Happy workday to you! Happy workday to you! Happy workday dear Nikkkiiiiiiiiiii…"
click at [613, 508] on button "Send" at bounding box center [611, 511] width 59 height 29
